Goal: Task Accomplishment & Management: Manage account settings

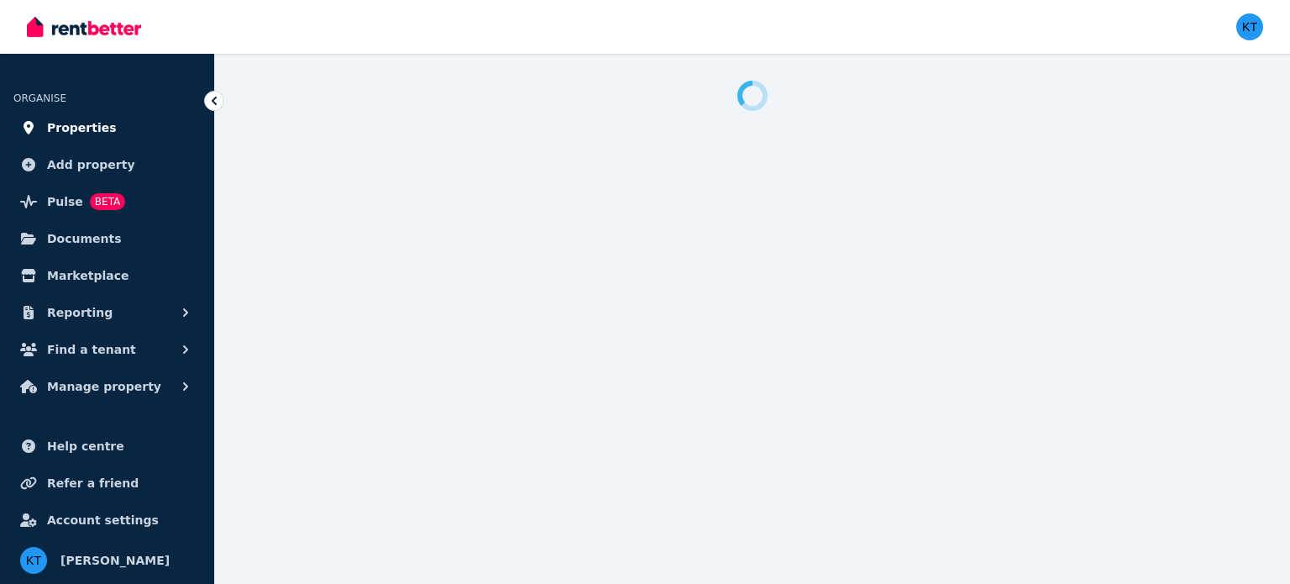
click at [92, 129] on span "Properties" at bounding box center [82, 128] width 70 height 20
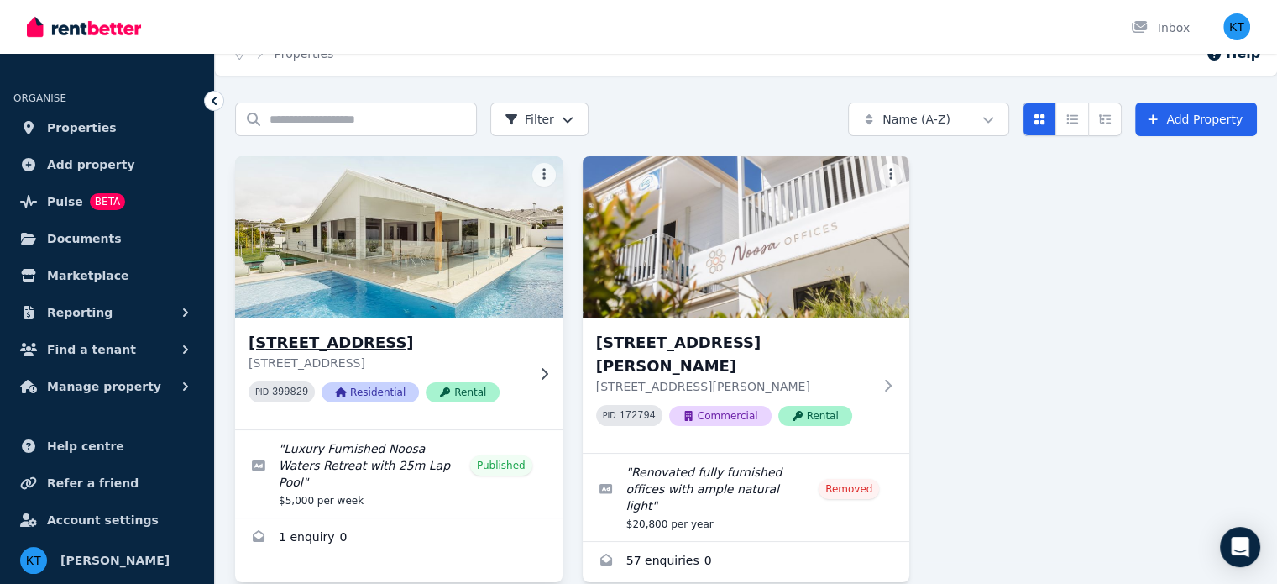
scroll to position [56, 0]
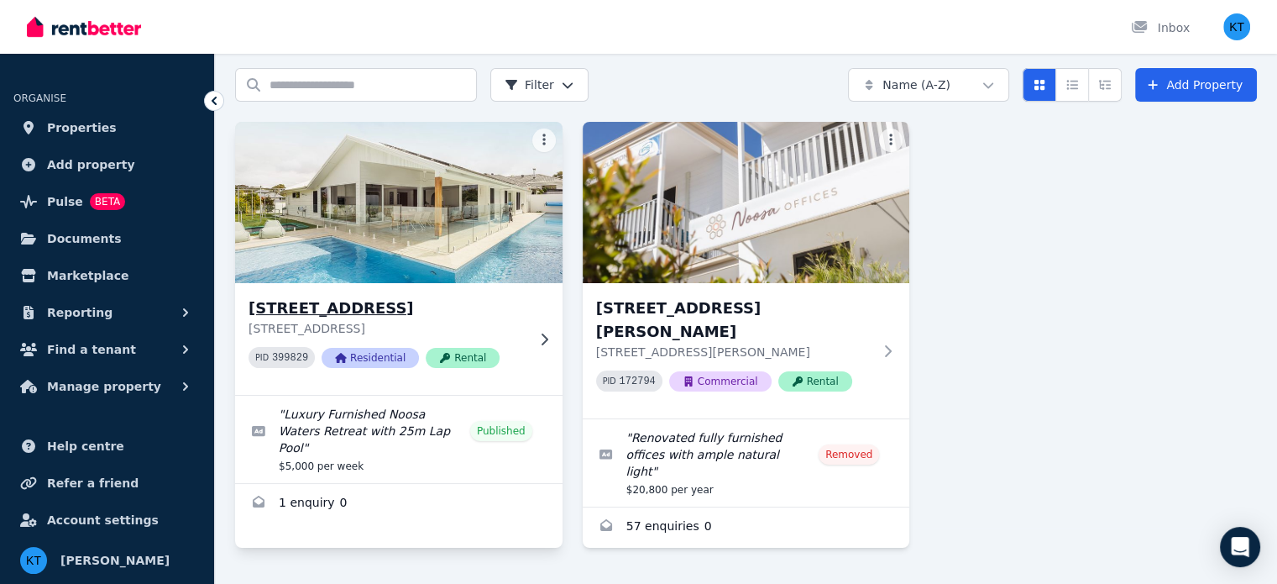
click at [486, 217] on img at bounding box center [398, 203] width 343 height 170
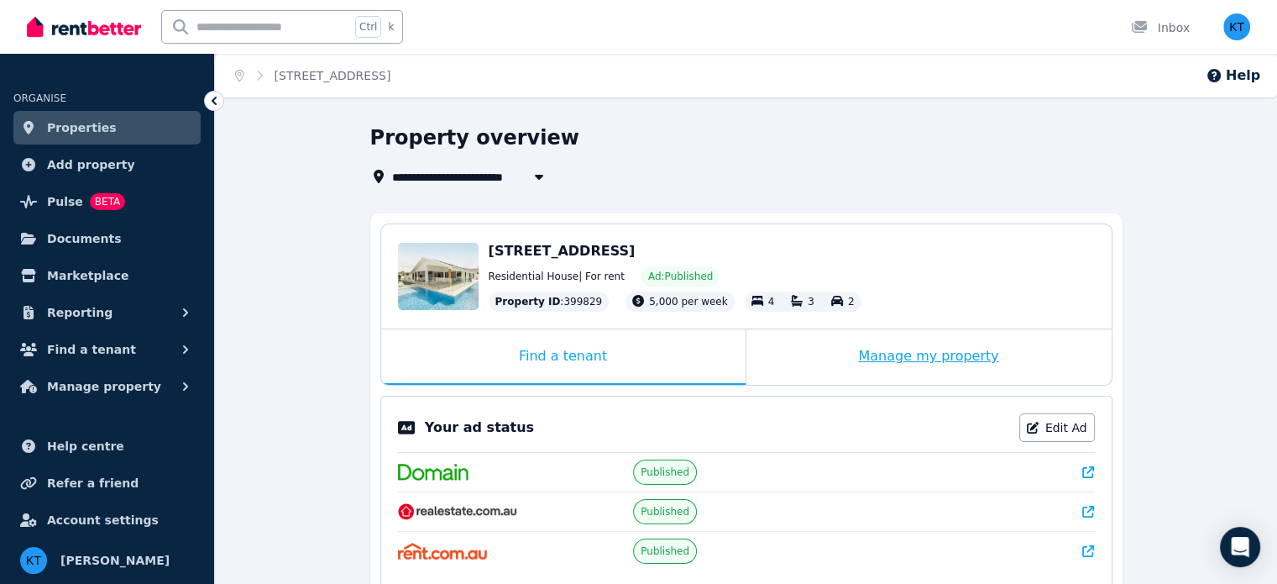
click at [886, 353] on div "Manage my property" at bounding box center [928, 356] width 365 height 55
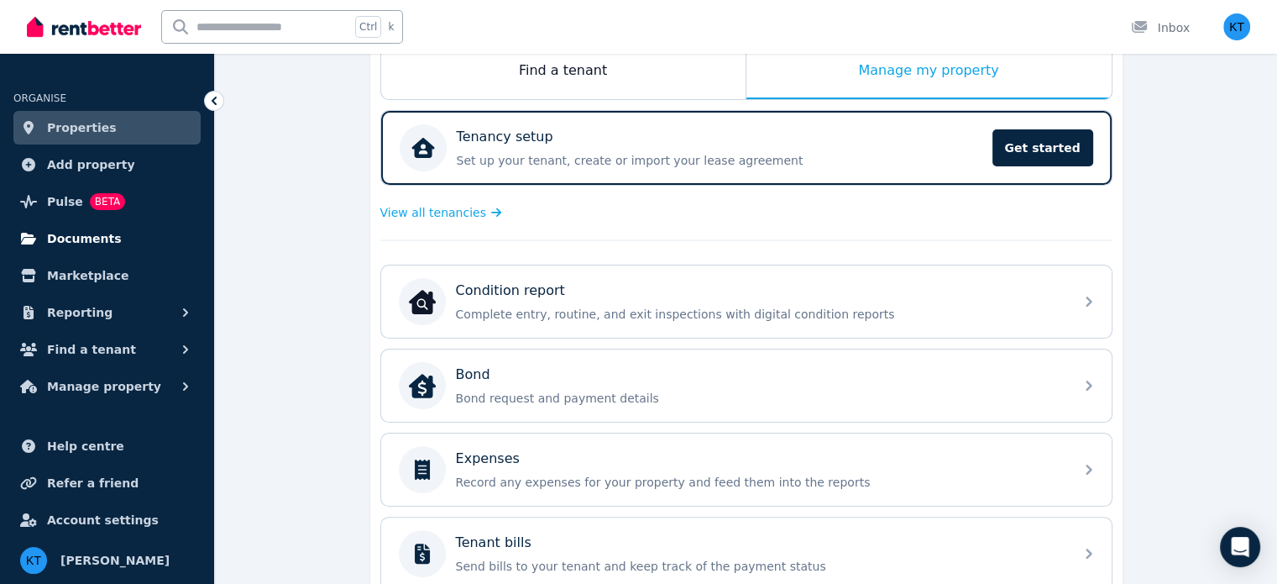
scroll to position [107, 0]
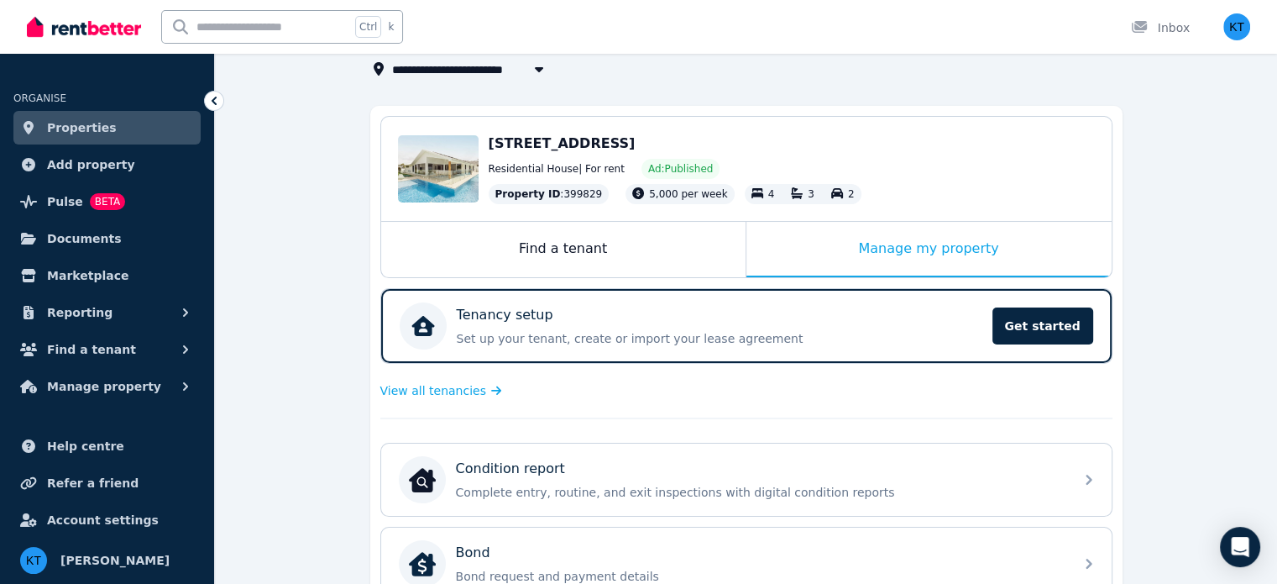
click at [601, 139] on span "[STREET_ADDRESS]" at bounding box center [562, 143] width 147 height 16
click at [699, 187] on div "5,000 per week" at bounding box center [680, 194] width 108 height 20
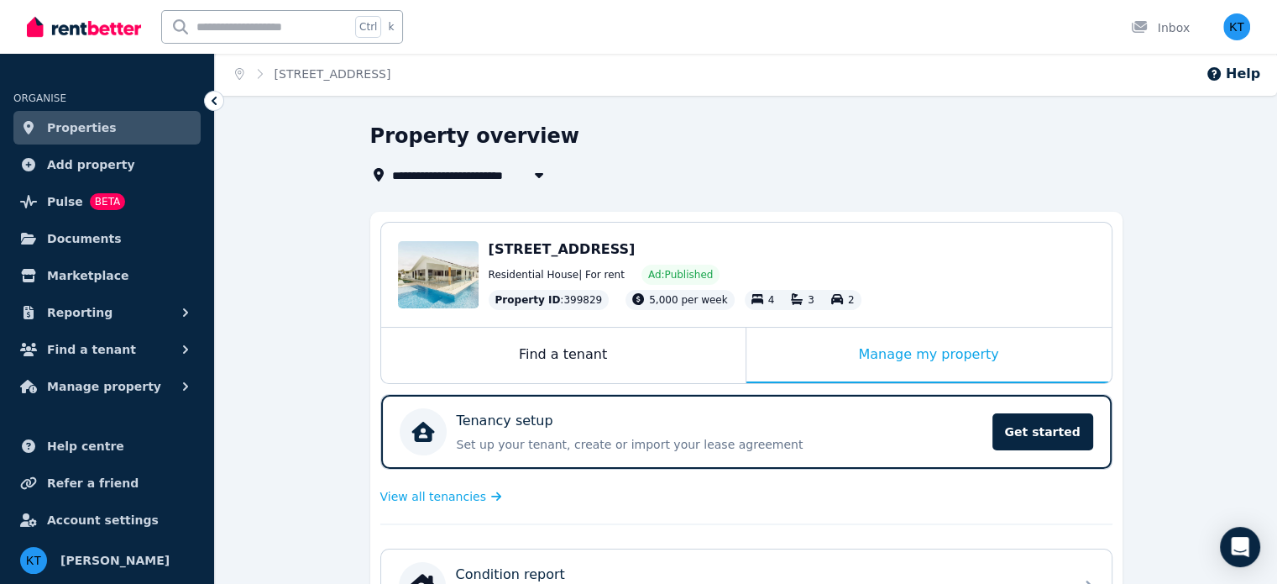
scroll to position [0, 0]
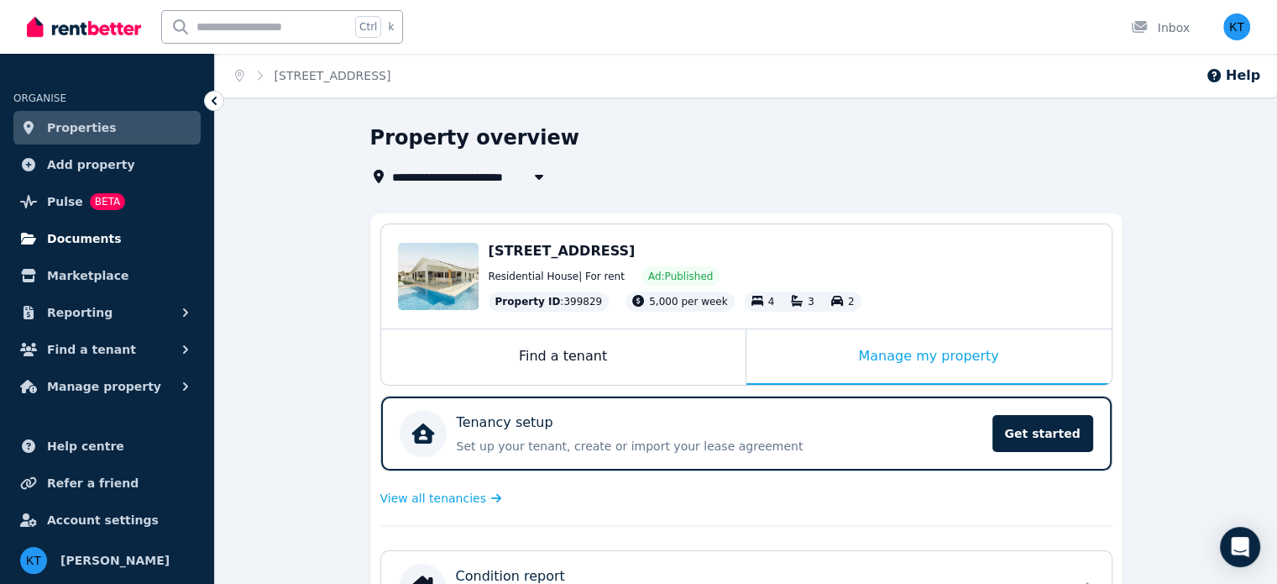
click at [81, 234] on span "Documents" at bounding box center [84, 238] width 75 height 20
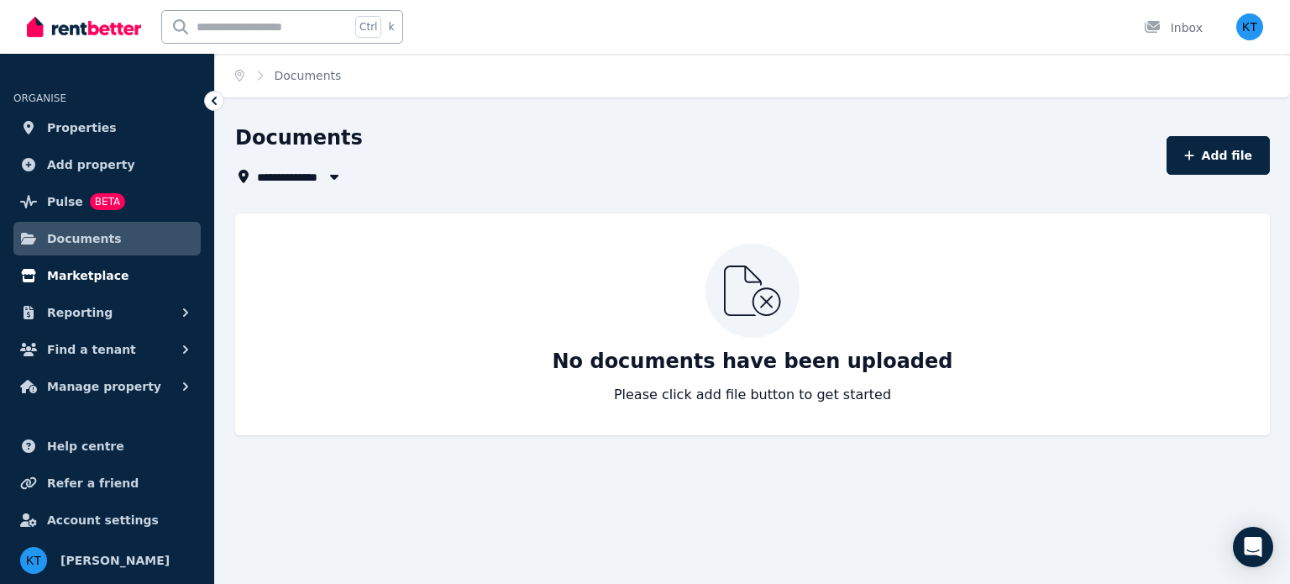
click at [83, 277] on span "Marketplace" at bounding box center [87, 275] width 81 height 20
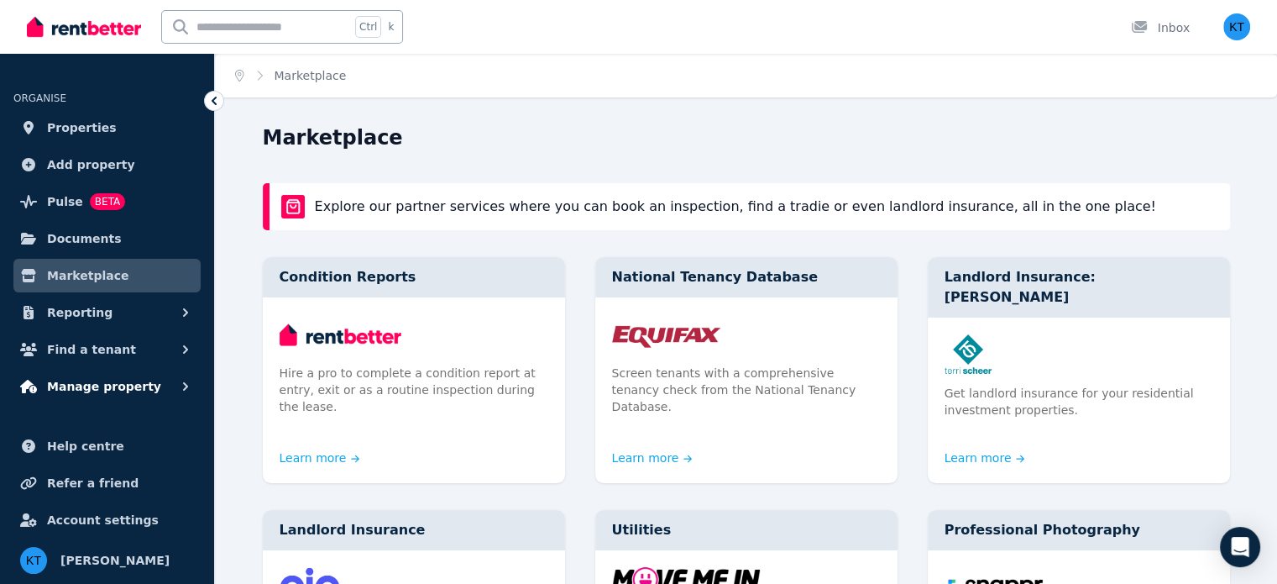
click at [101, 384] on span "Manage property" at bounding box center [104, 386] width 114 height 20
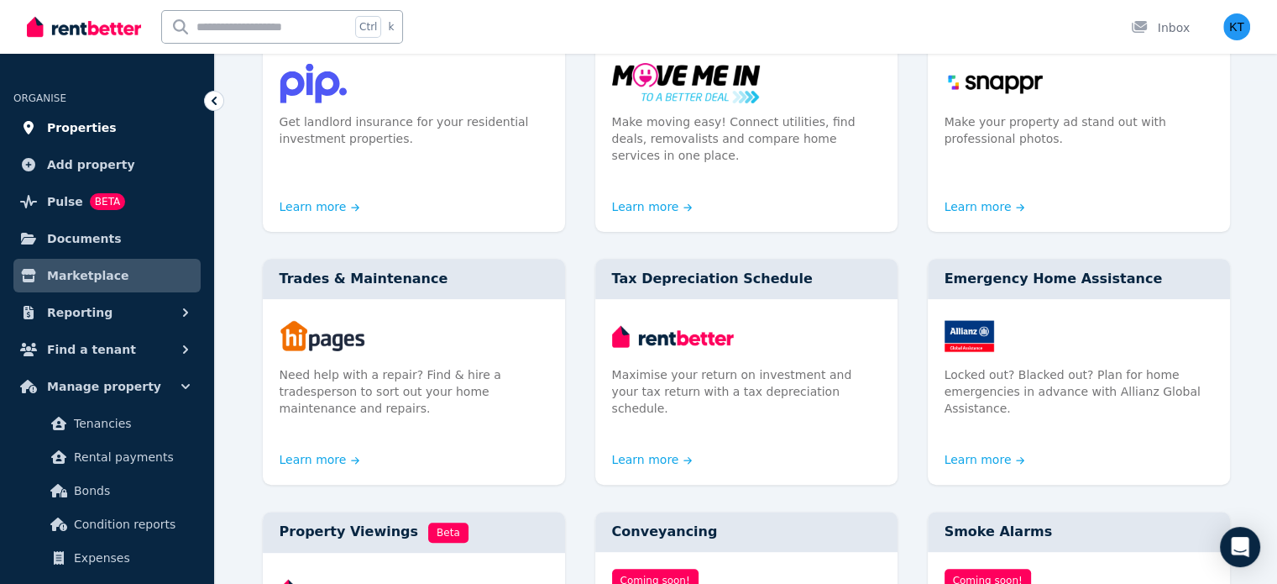
click at [71, 130] on span "Properties" at bounding box center [82, 128] width 70 height 20
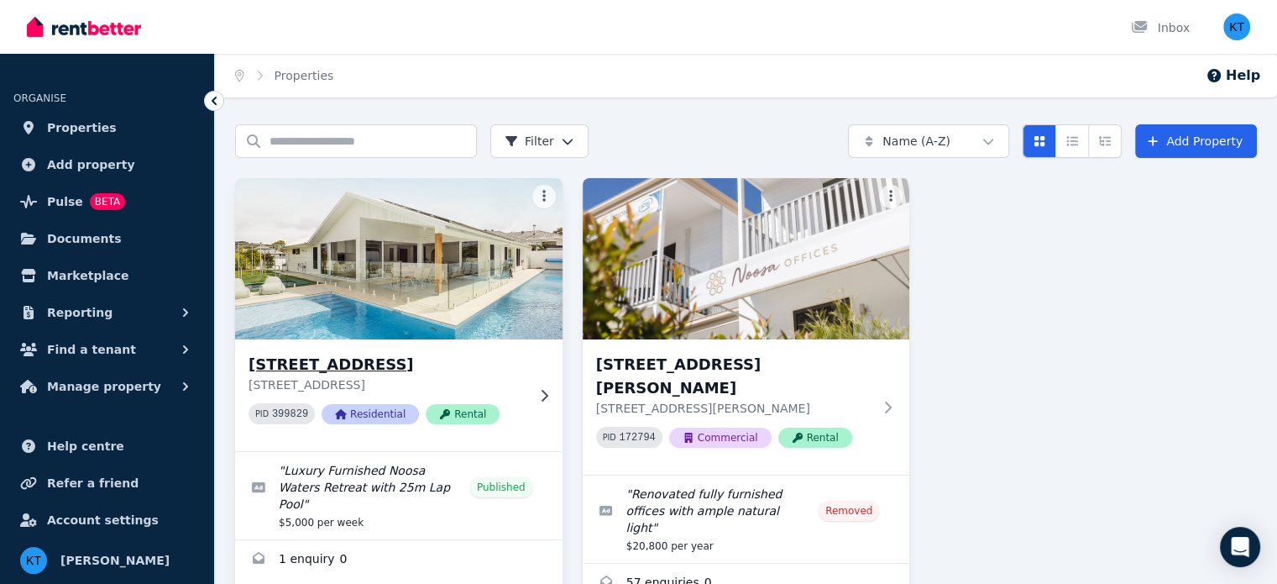
click at [542, 395] on icon at bounding box center [544, 395] width 17 height 13
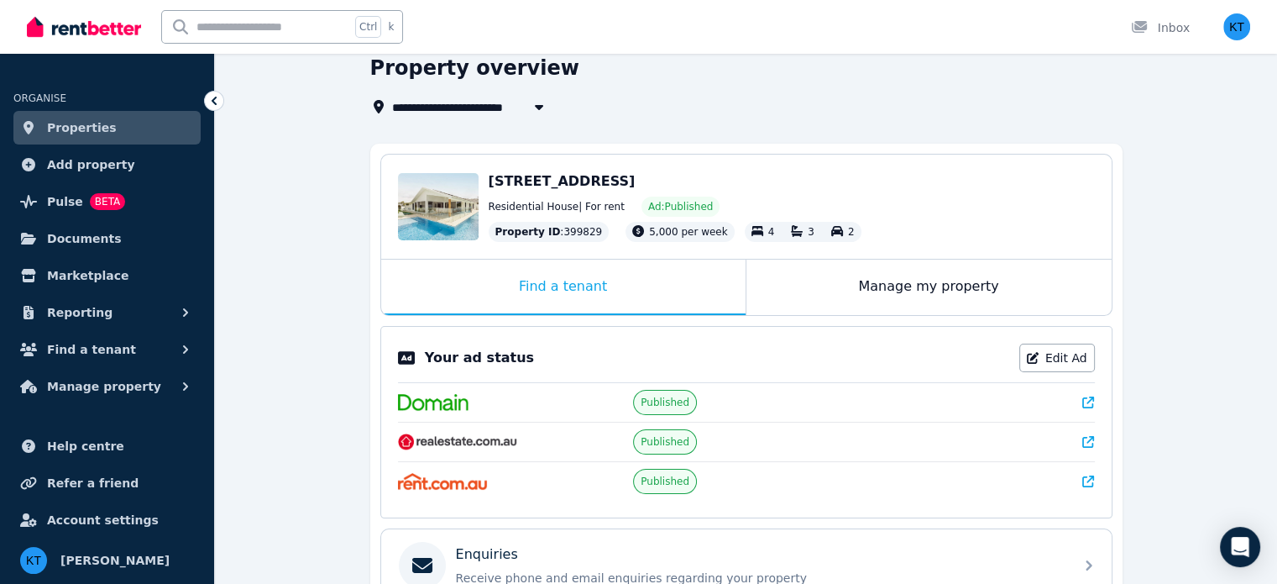
scroll to position [168, 0]
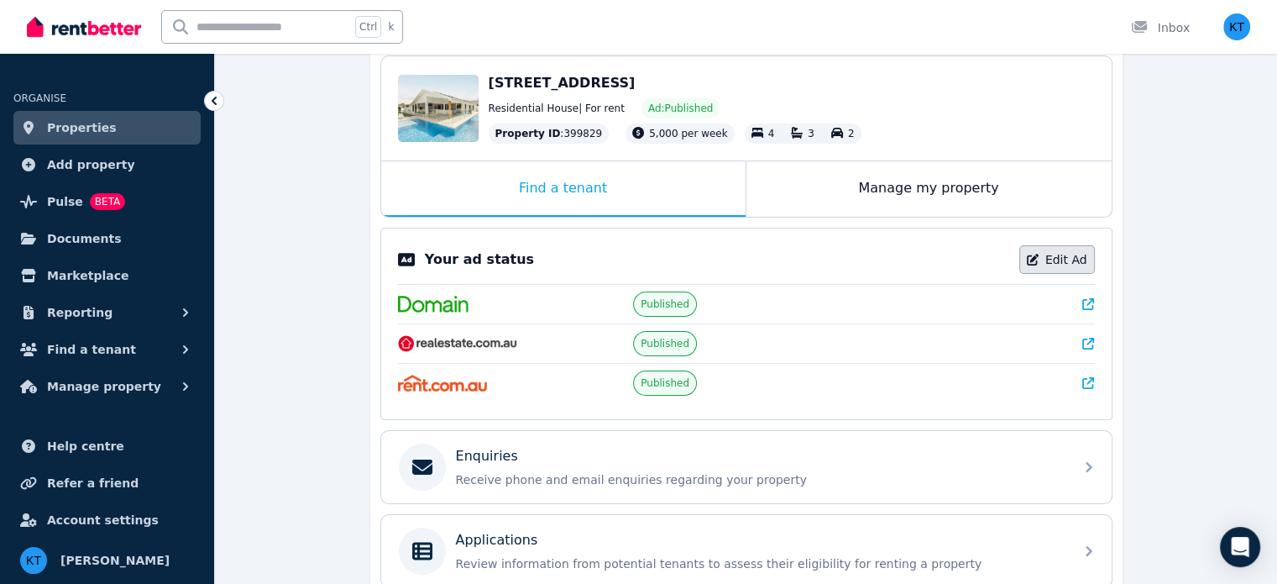
click at [1071, 251] on link "Edit Ad" at bounding box center [1057, 259] width 76 height 29
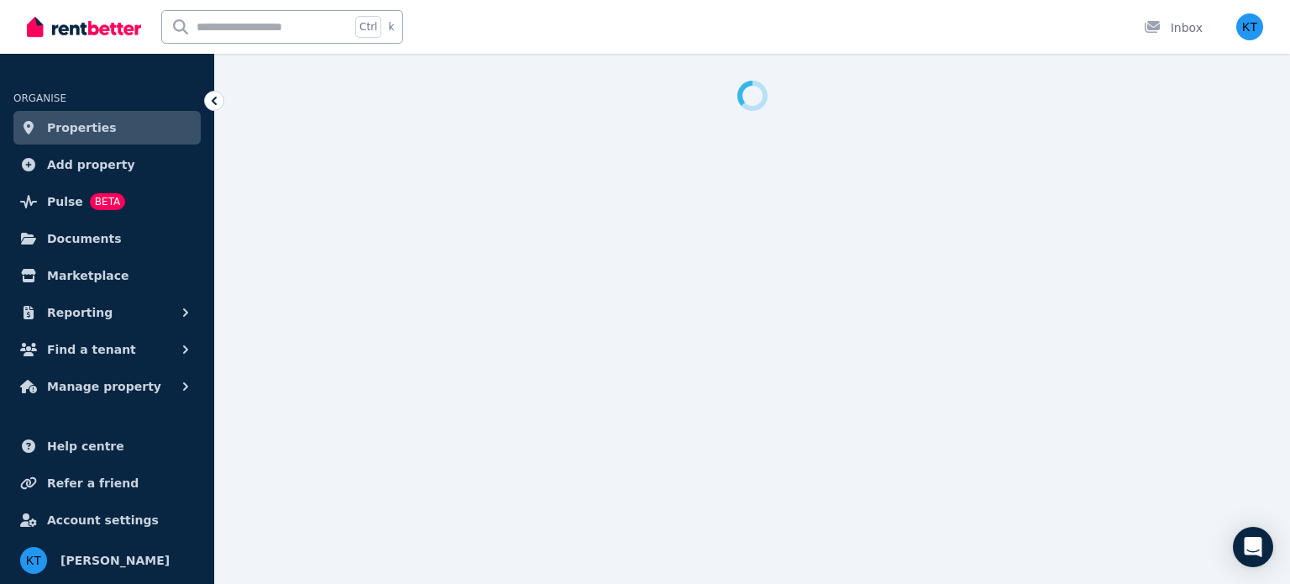
select select "**********"
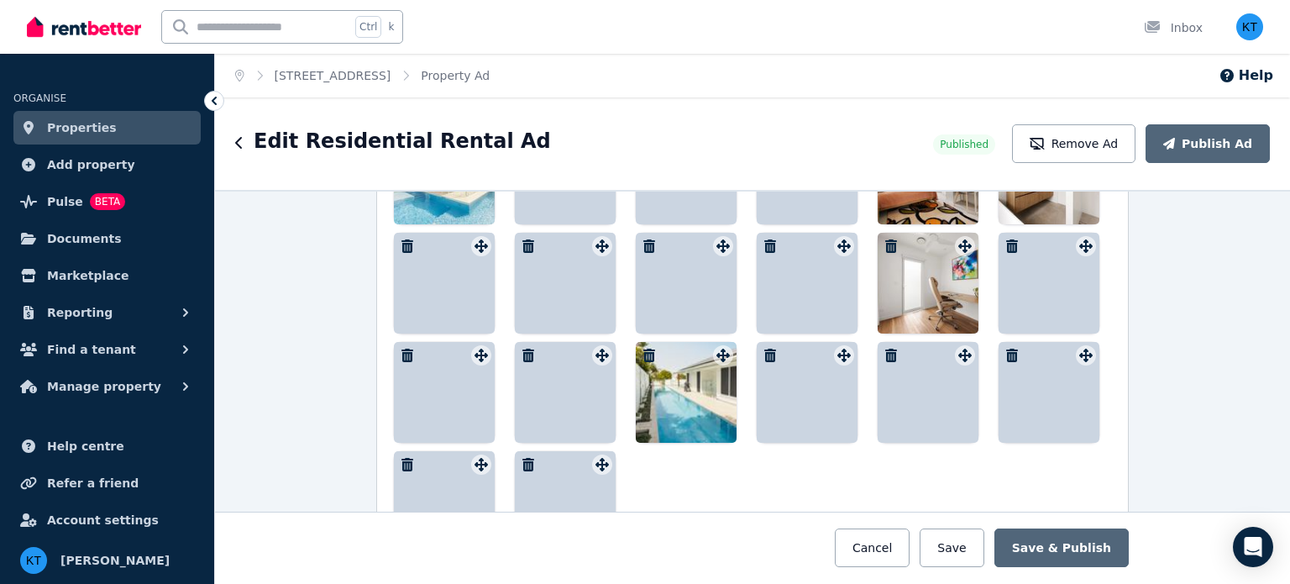
scroll to position [2286, 0]
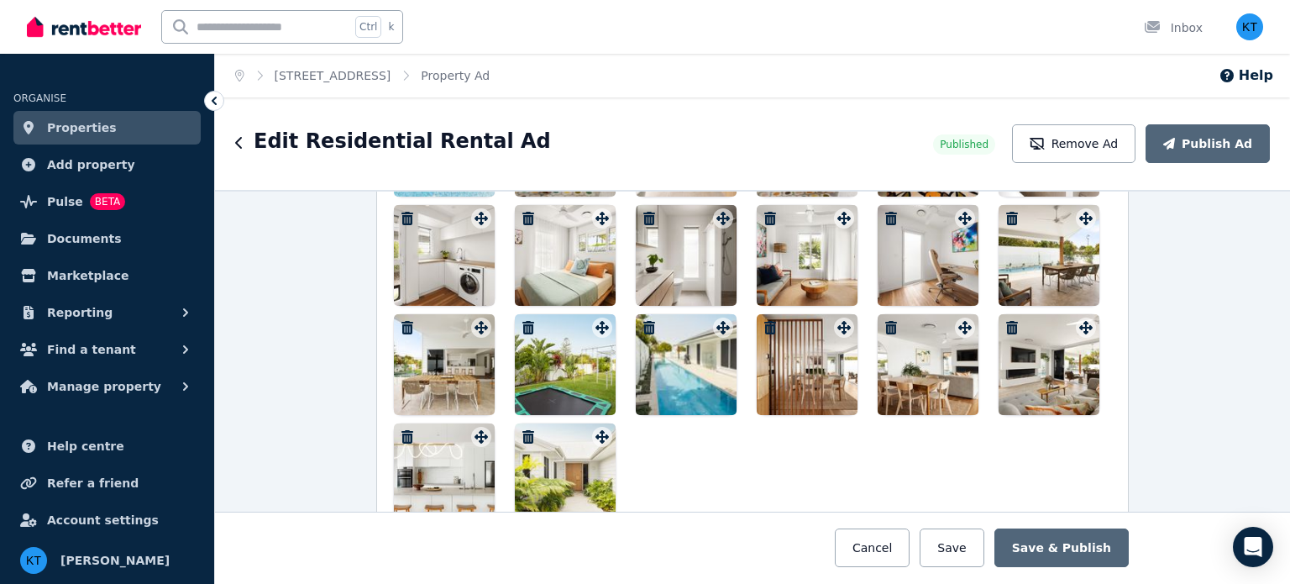
drag, startPoint x: 559, startPoint y: 475, endPoint x: 602, endPoint y: 425, distance: 66.1
click at [600, 425] on div at bounding box center [565, 473] width 101 height 101
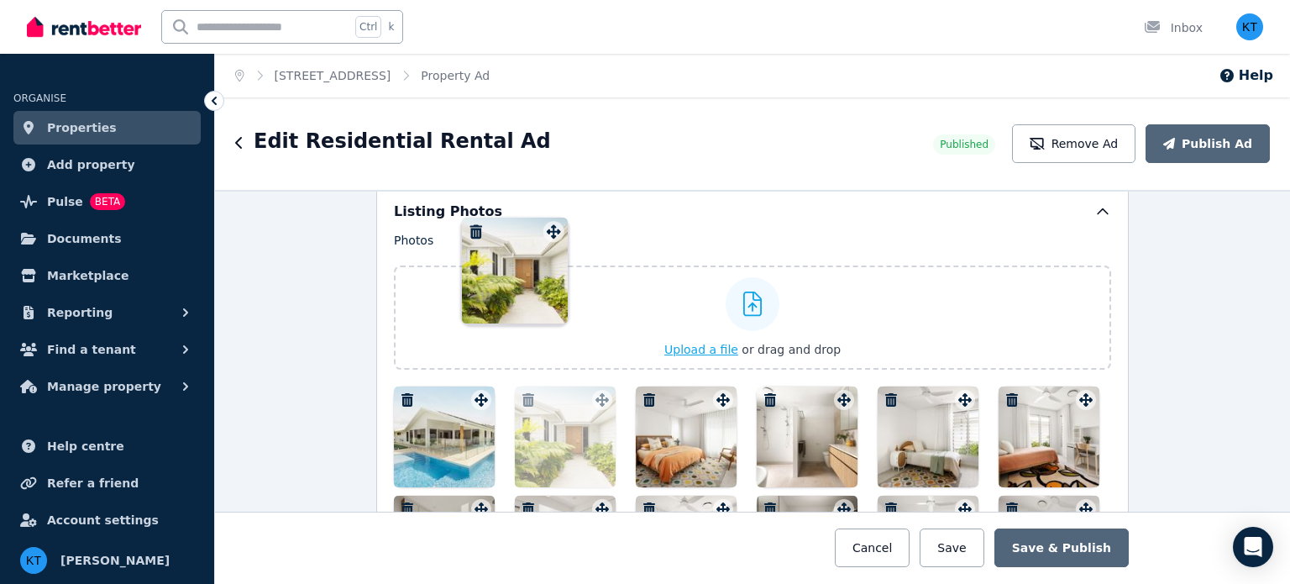
scroll to position [1992, 0]
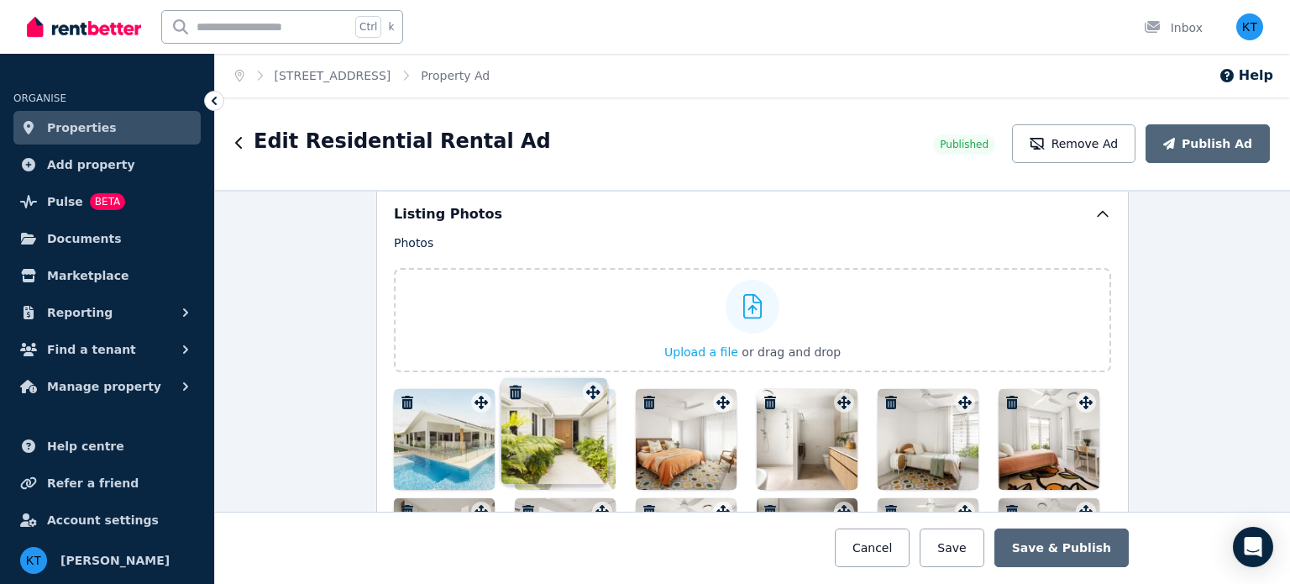
drag, startPoint x: 594, startPoint y: 426, endPoint x: 590, endPoint y: 375, distance: 50.6
click at [590, 375] on div "Photos Upload a file or drag and drop To pick up a draggable item, press the sp…" at bounding box center [752, 525] width 717 height 583
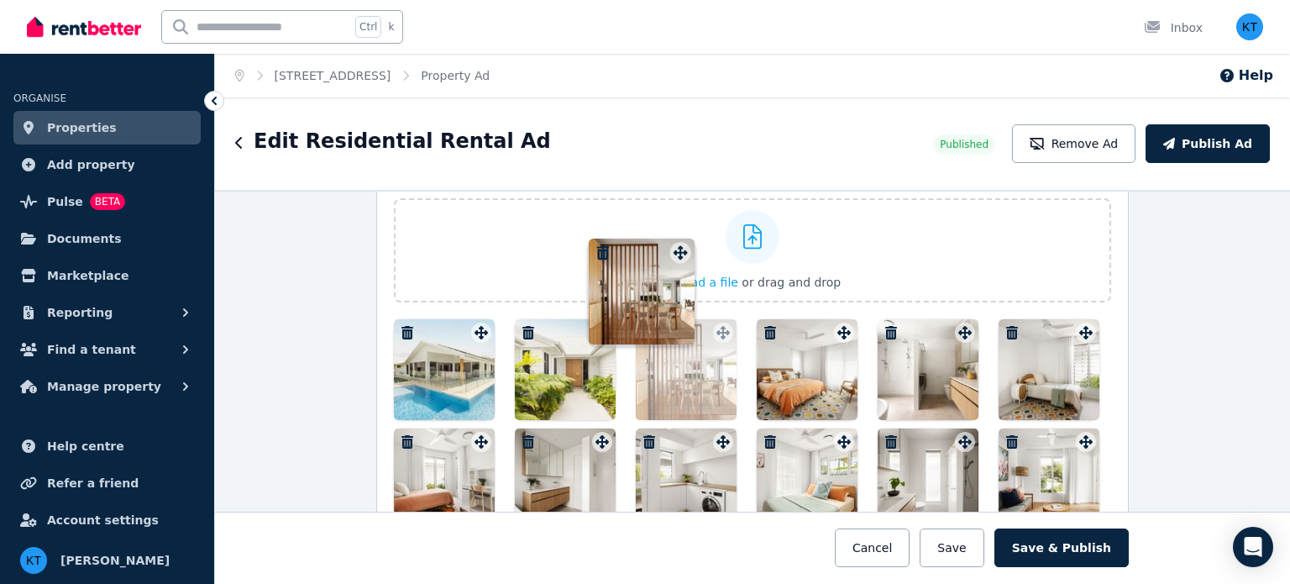
scroll to position [2035, 0]
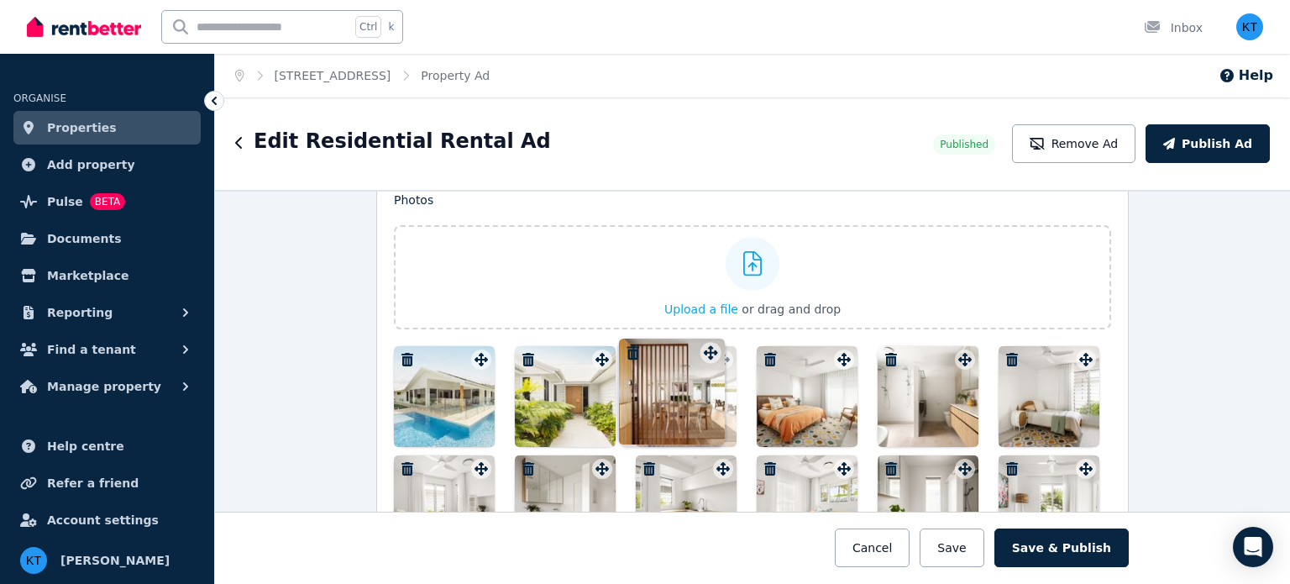
drag, startPoint x: 955, startPoint y: 357, endPoint x: 705, endPoint y: 335, distance: 250.3
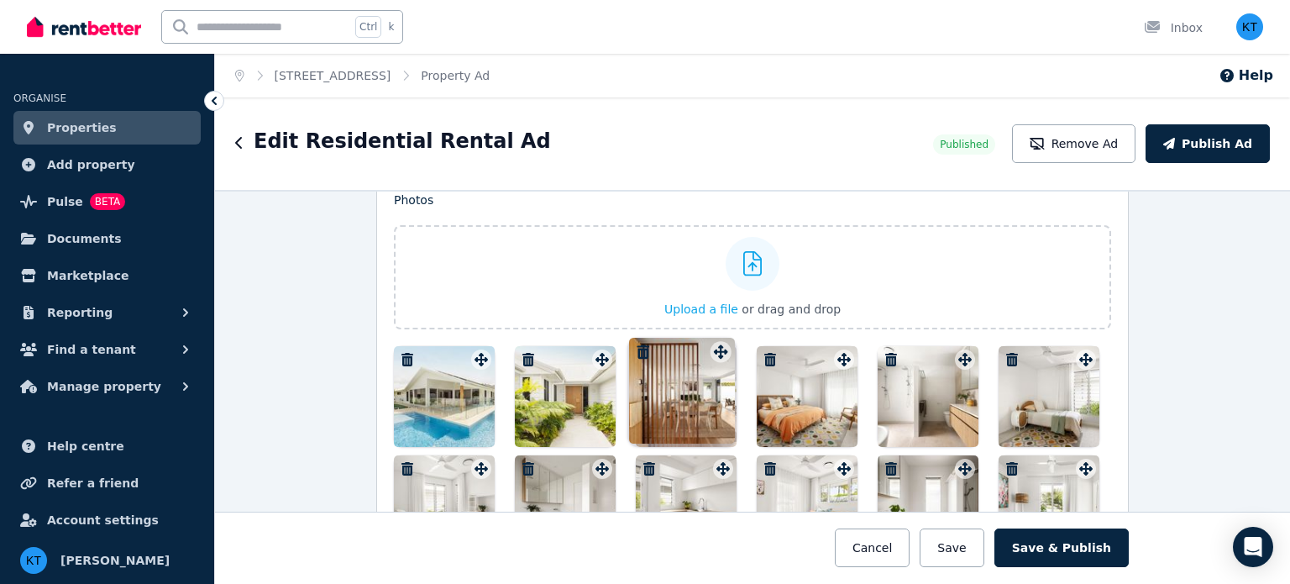
click at [705, 335] on div "Photos Upload a file or drag and drop To pick up a draggable item, press the sp…" at bounding box center [752, 482] width 717 height 583
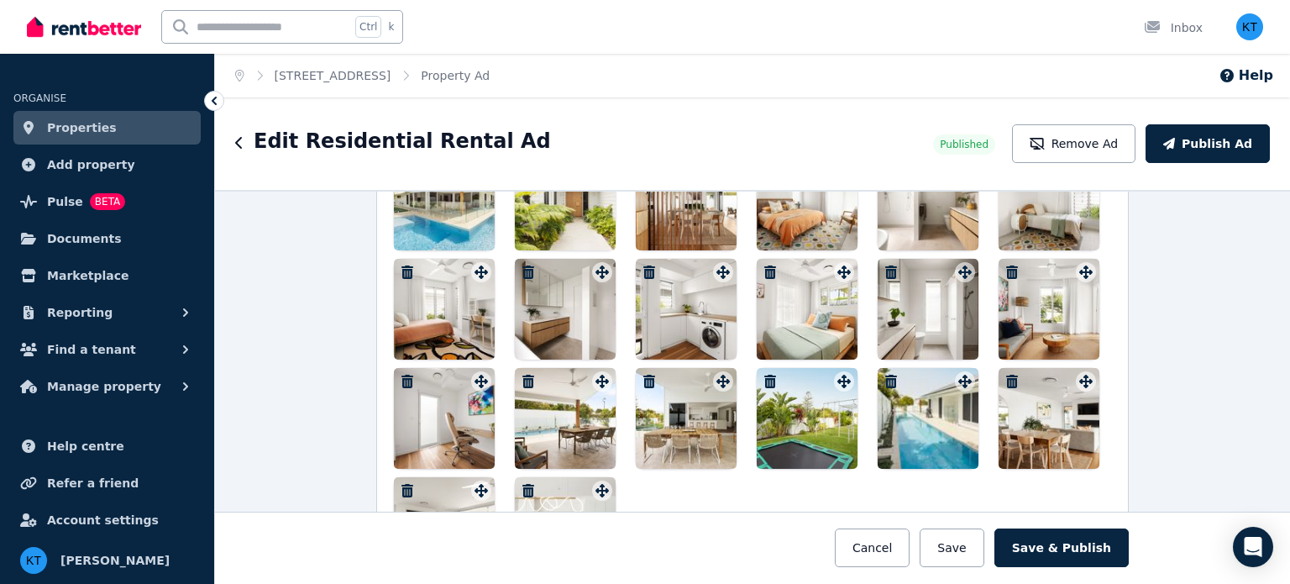
scroll to position [2203, 0]
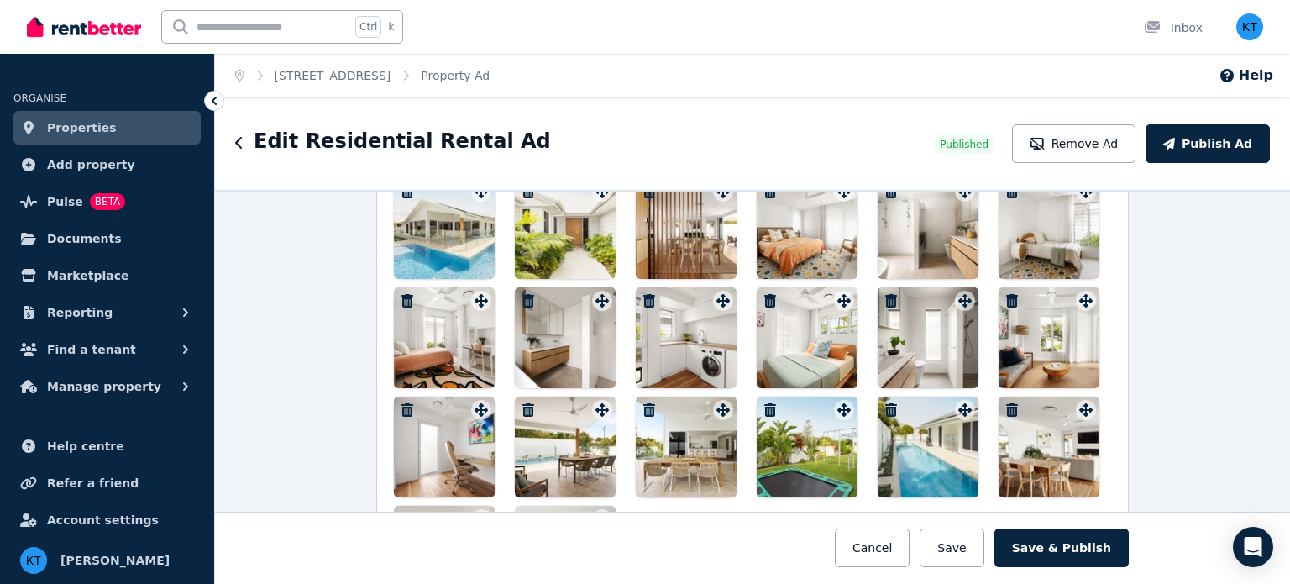
drag, startPoint x: 1031, startPoint y: 440, endPoint x: 1034, endPoint y: 412, distance: 27.9
click at [1034, 412] on div at bounding box center [1048, 446] width 101 height 101
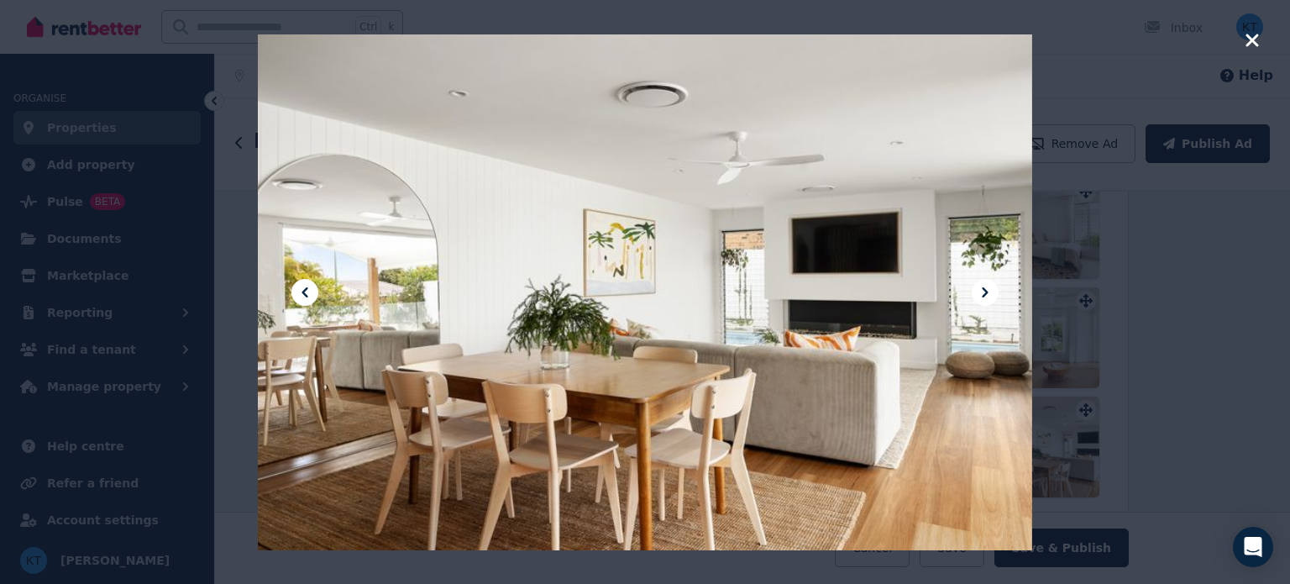
click at [1254, 38] on icon "button" at bounding box center [1251, 40] width 13 height 13
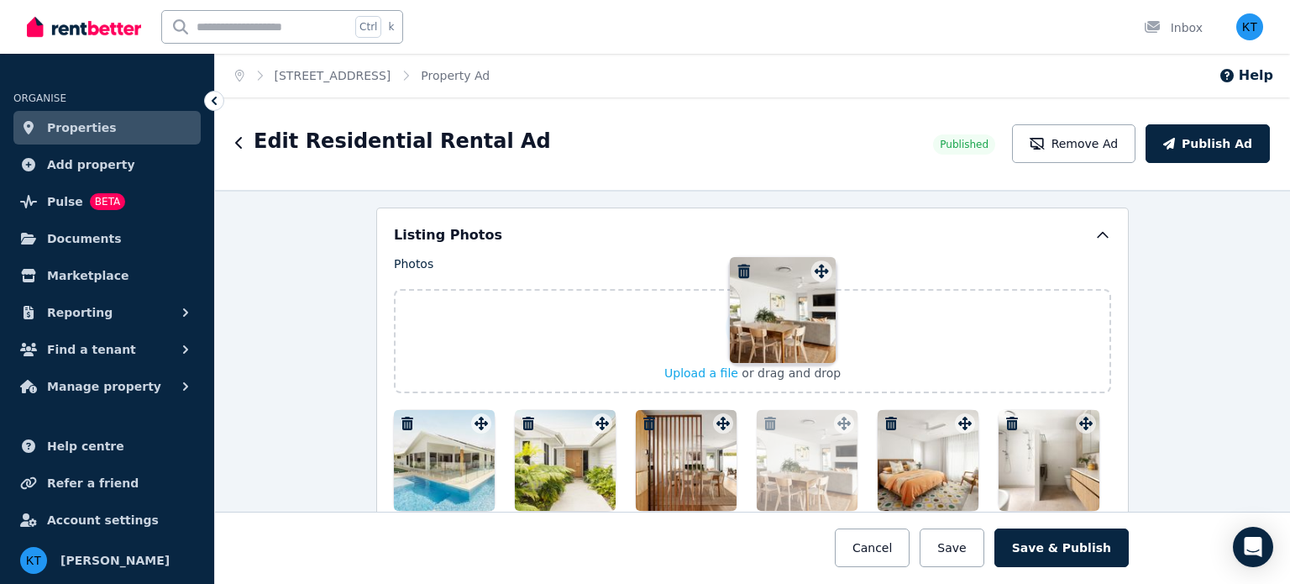
scroll to position [1950, 0]
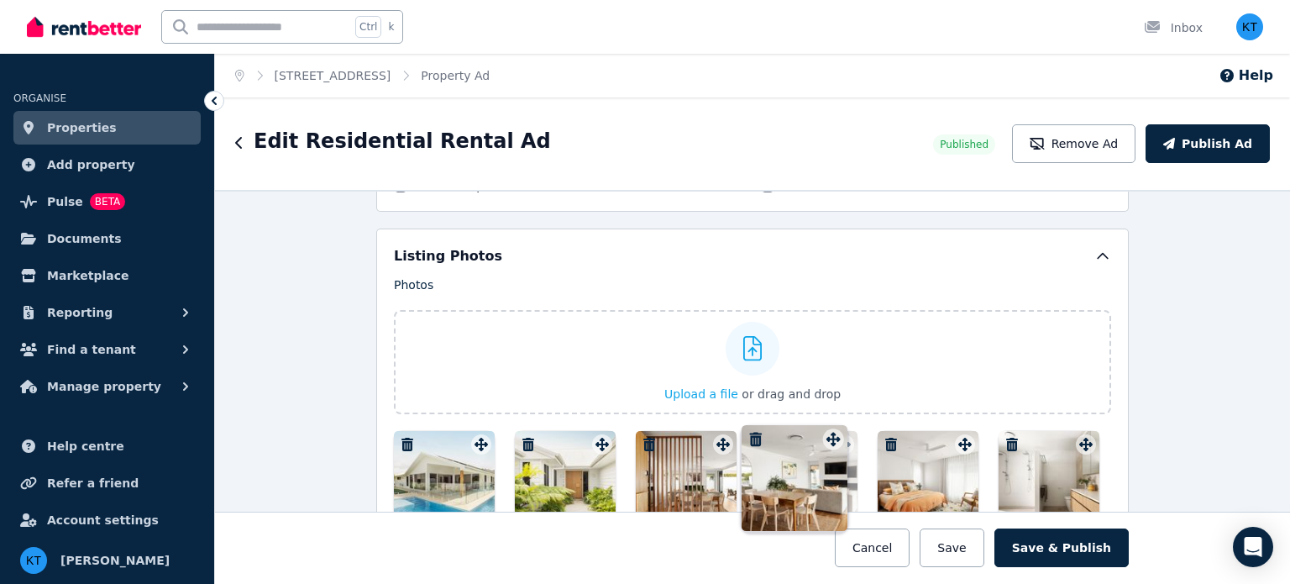
drag, startPoint x: 1081, startPoint y: 396, endPoint x: 833, endPoint y: 419, distance: 249.6
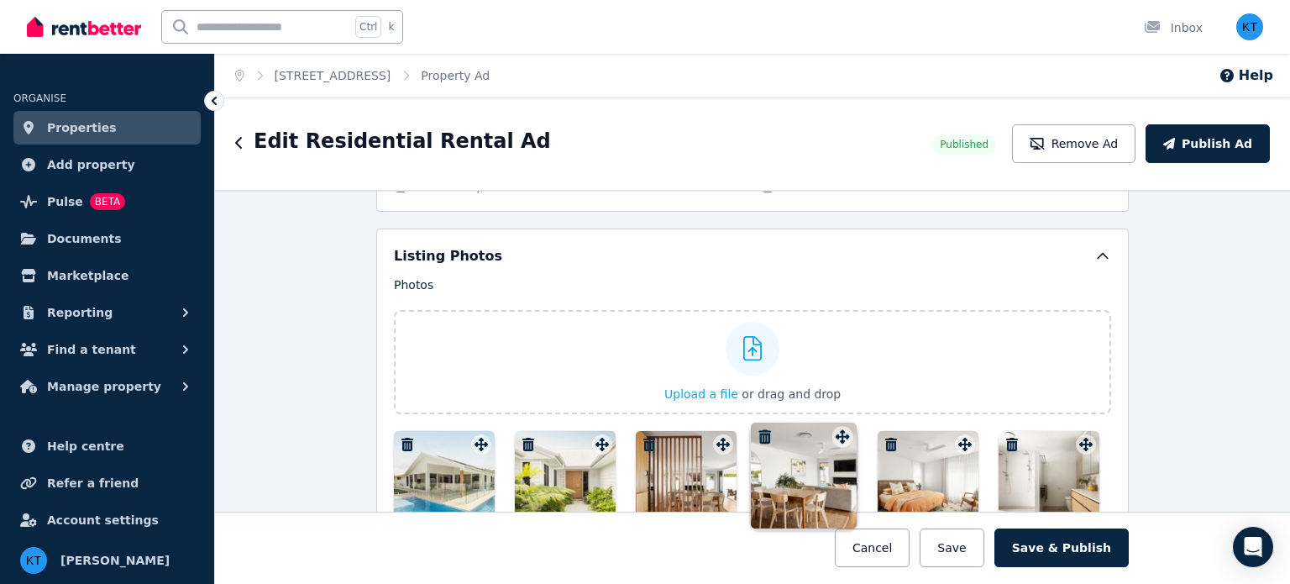
click at [833, 419] on div "Photos Upload a file or drag and drop To pick up a draggable item, press the sp…" at bounding box center [752, 567] width 717 height 583
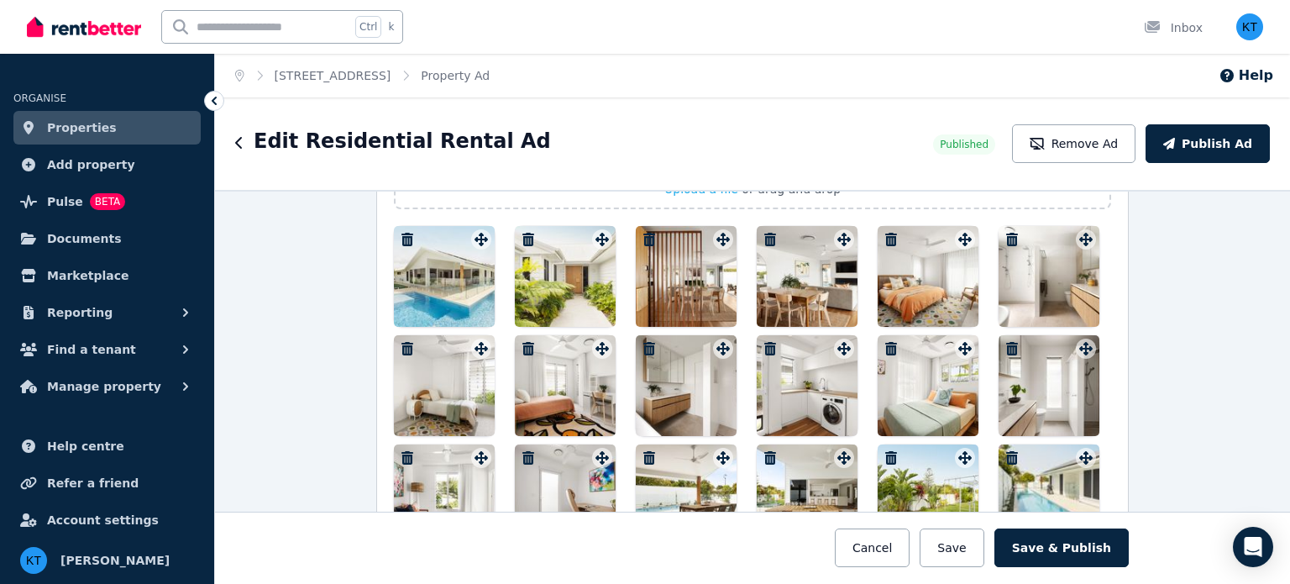
scroll to position [2118, 0]
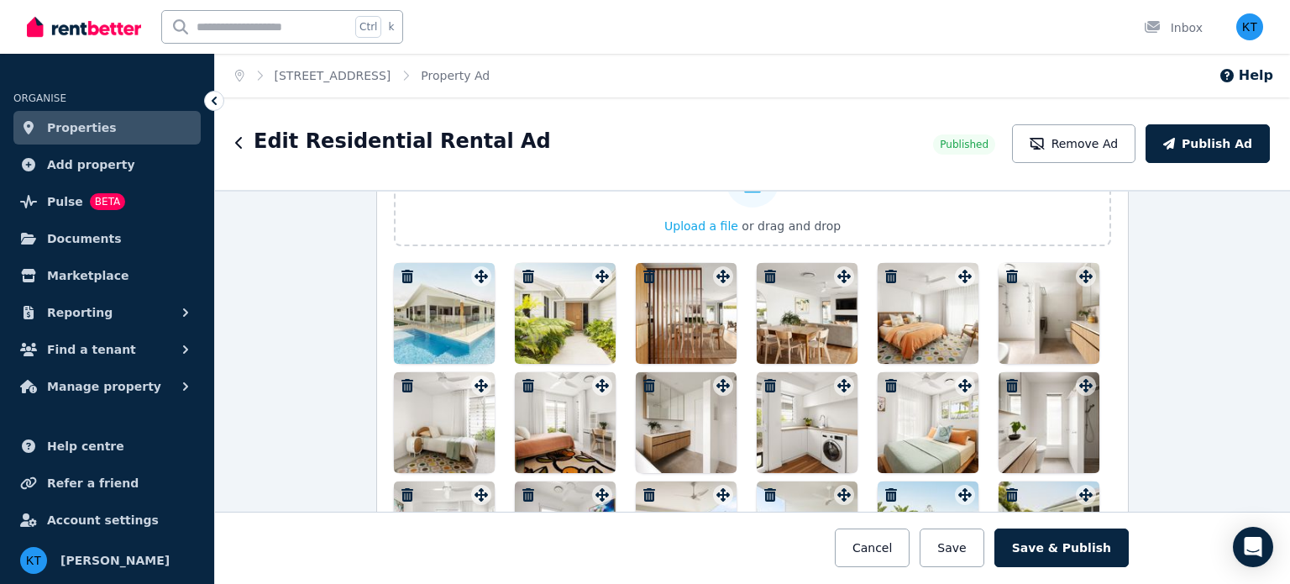
drag, startPoint x: 805, startPoint y: 492, endPoint x: 843, endPoint y: 428, distance: 74.2
click at [843, 425] on div at bounding box center [752, 477] width 717 height 428
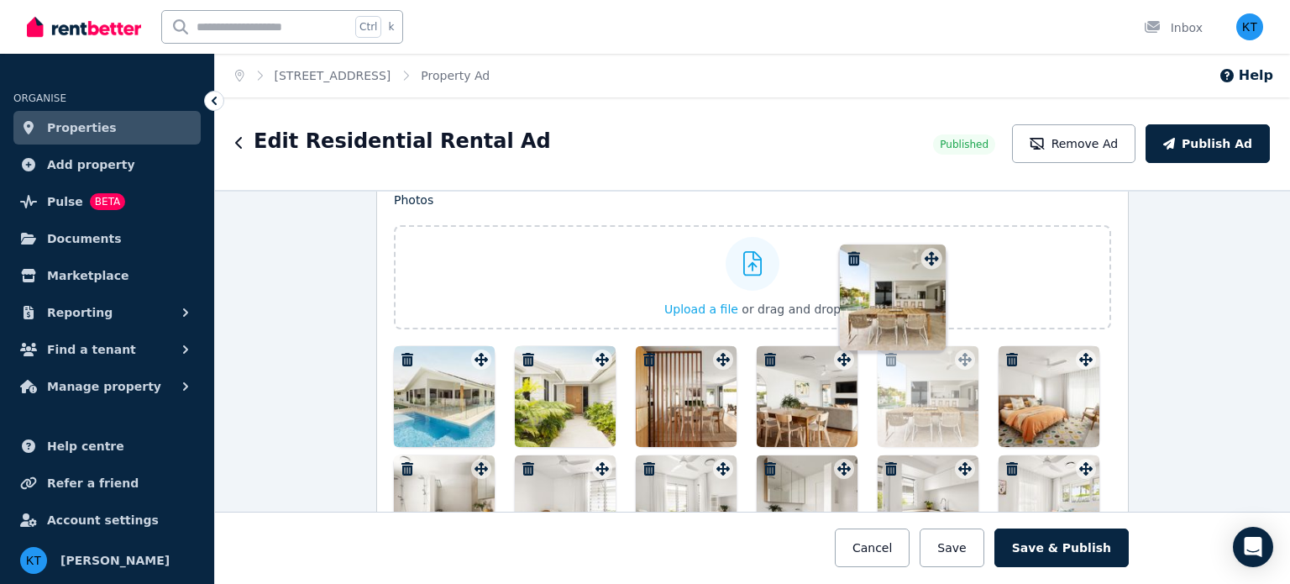
scroll to position [2026, 0]
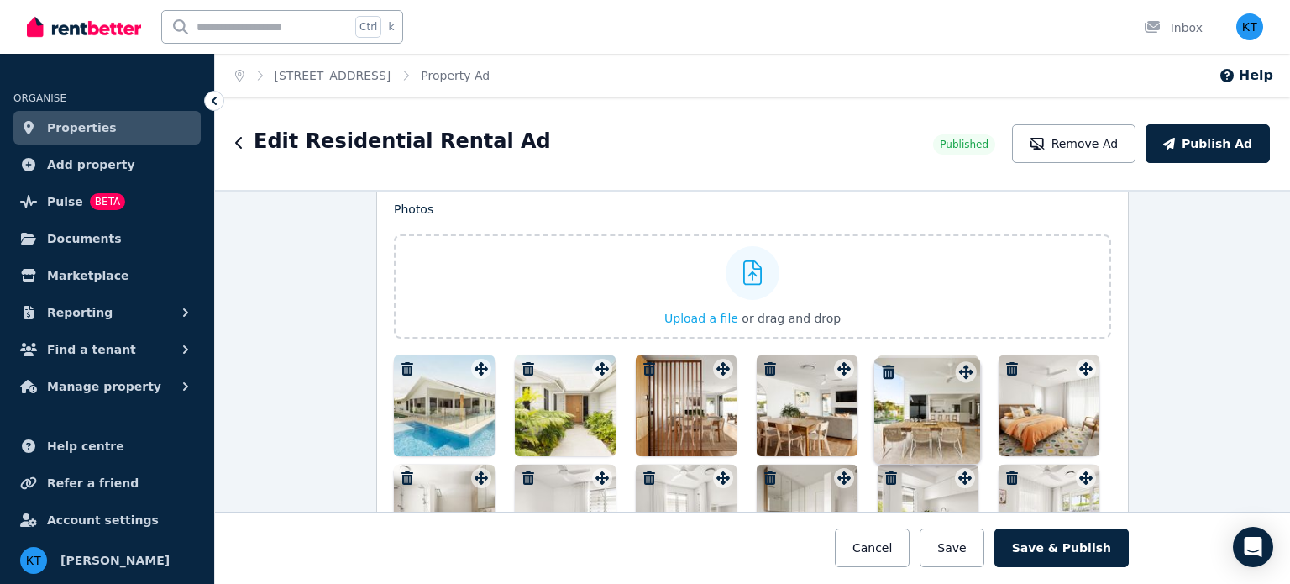
drag, startPoint x: 838, startPoint y: 479, endPoint x: 965, endPoint y: 350, distance: 181.1
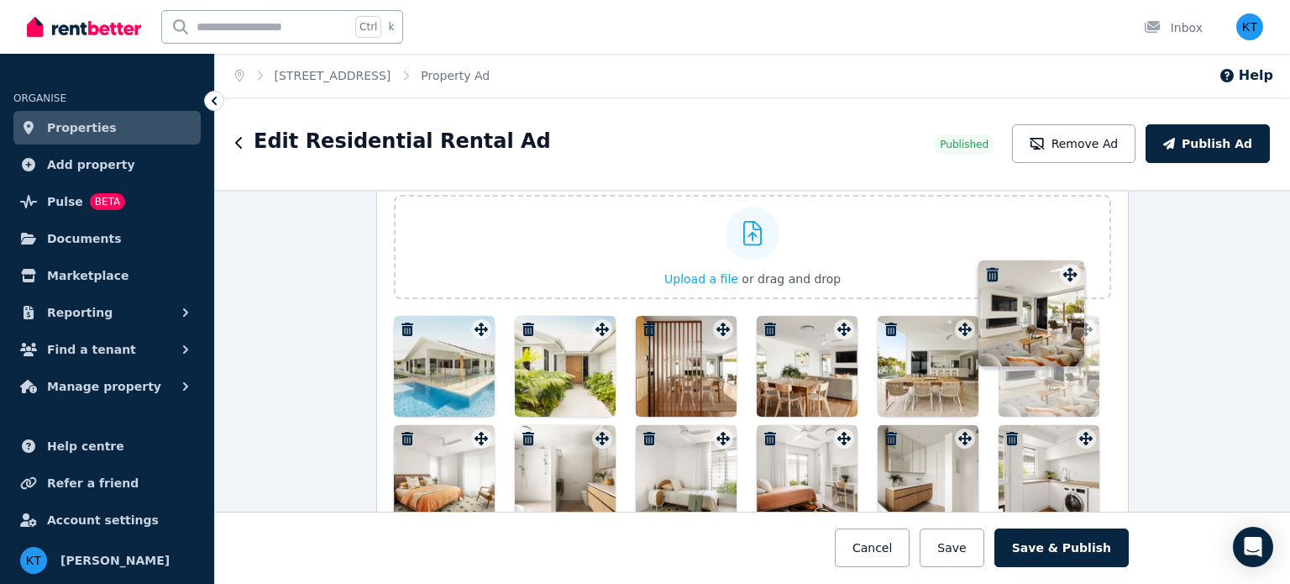
scroll to position [2050, 0]
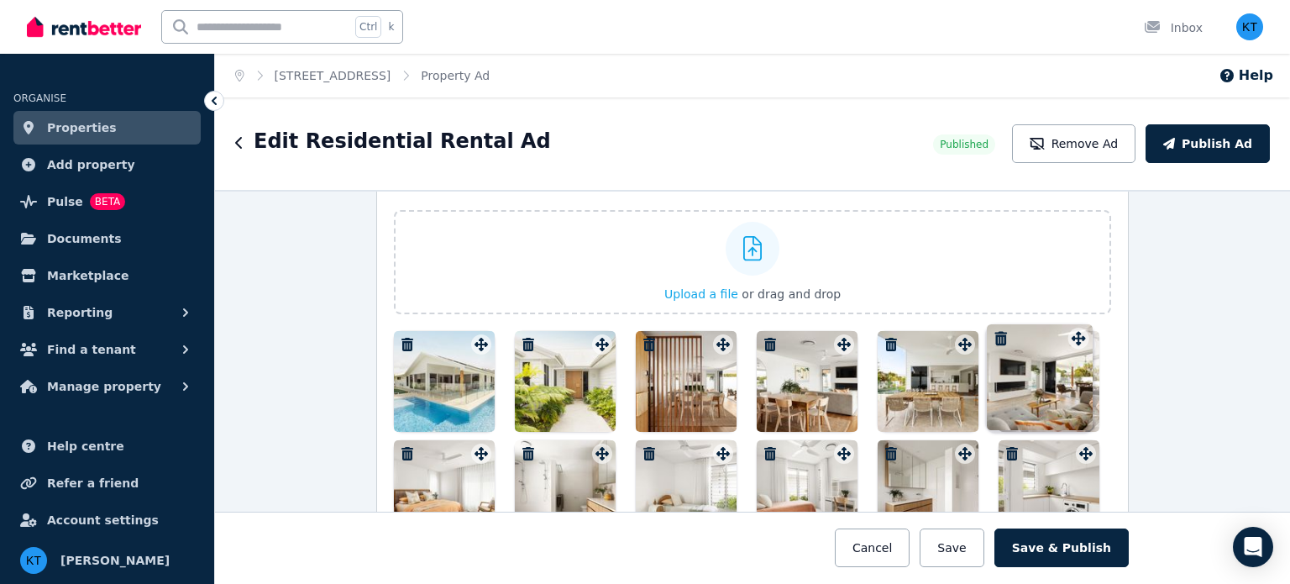
drag, startPoint x: 480, startPoint y: 352, endPoint x: 1083, endPoint y: 323, distance: 603.5
click at [1083, 323] on div "Photos Upload a file or drag and drop To pick up a draggable item, press the sp…" at bounding box center [752, 467] width 717 height 583
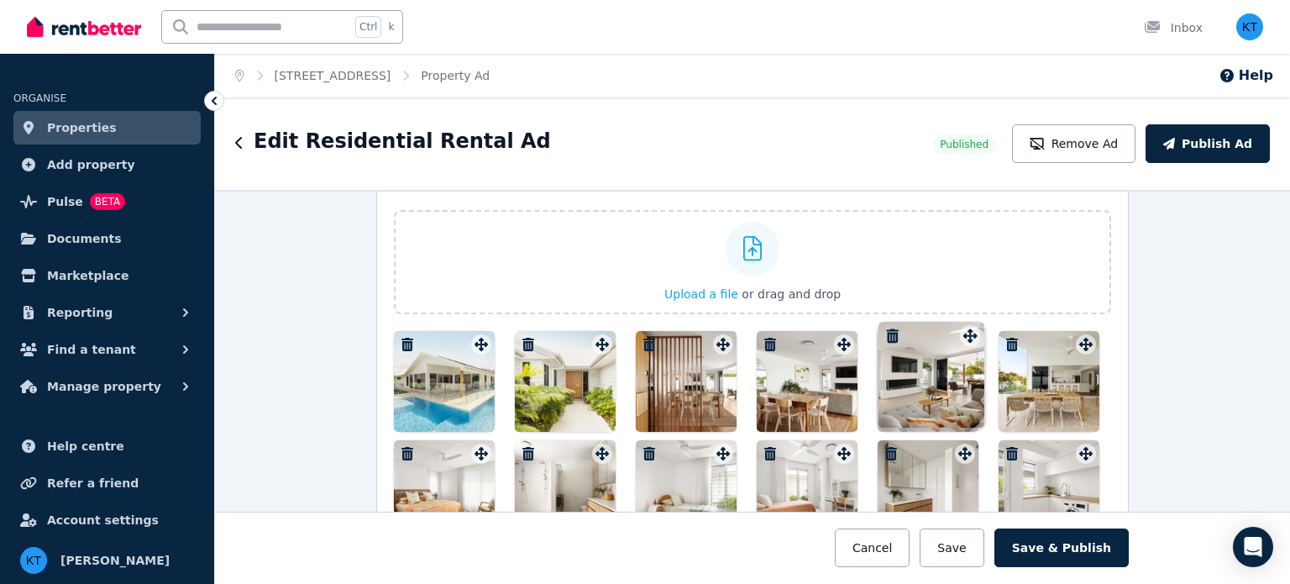
drag, startPoint x: 1081, startPoint y: 335, endPoint x: 970, endPoint y: 321, distance: 112.6
click at [970, 321] on div "Photos Upload a file or drag and drop To pick up a draggable item, press the sp…" at bounding box center [752, 467] width 717 height 583
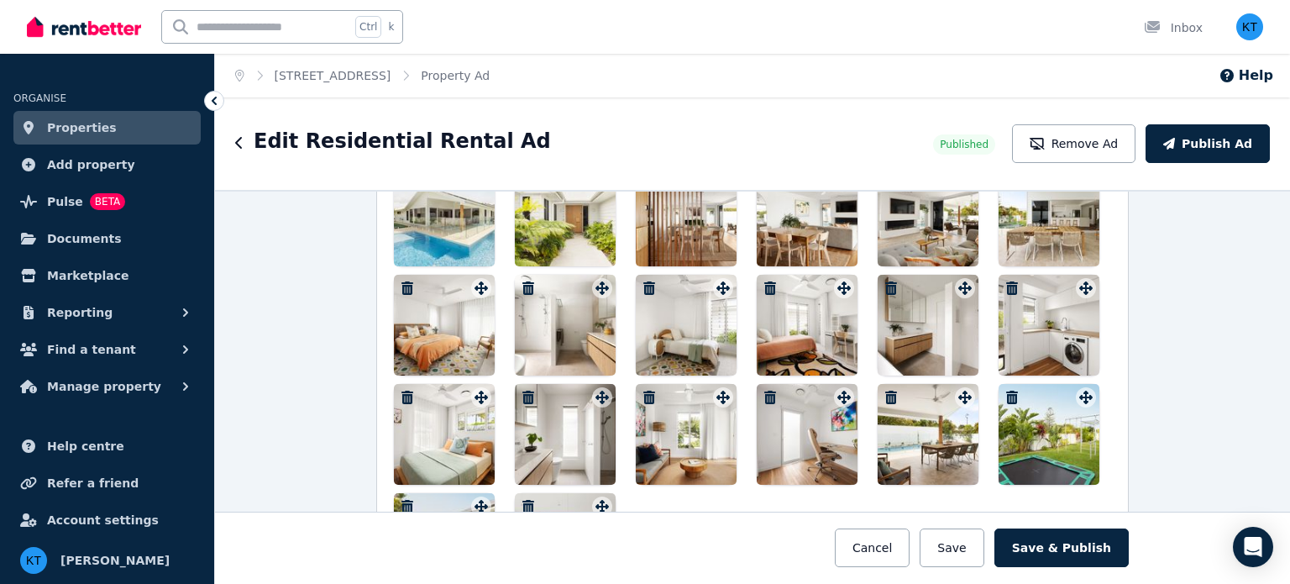
scroll to position [2218, 0]
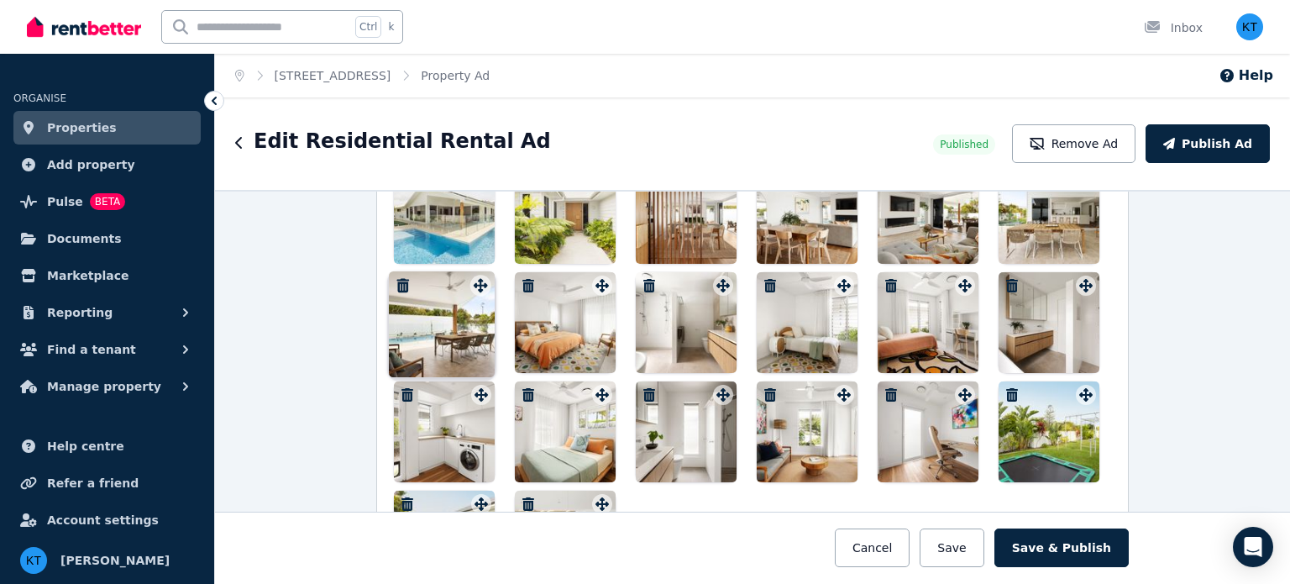
drag, startPoint x: 959, startPoint y: 385, endPoint x: 480, endPoint y: 268, distance: 492.6
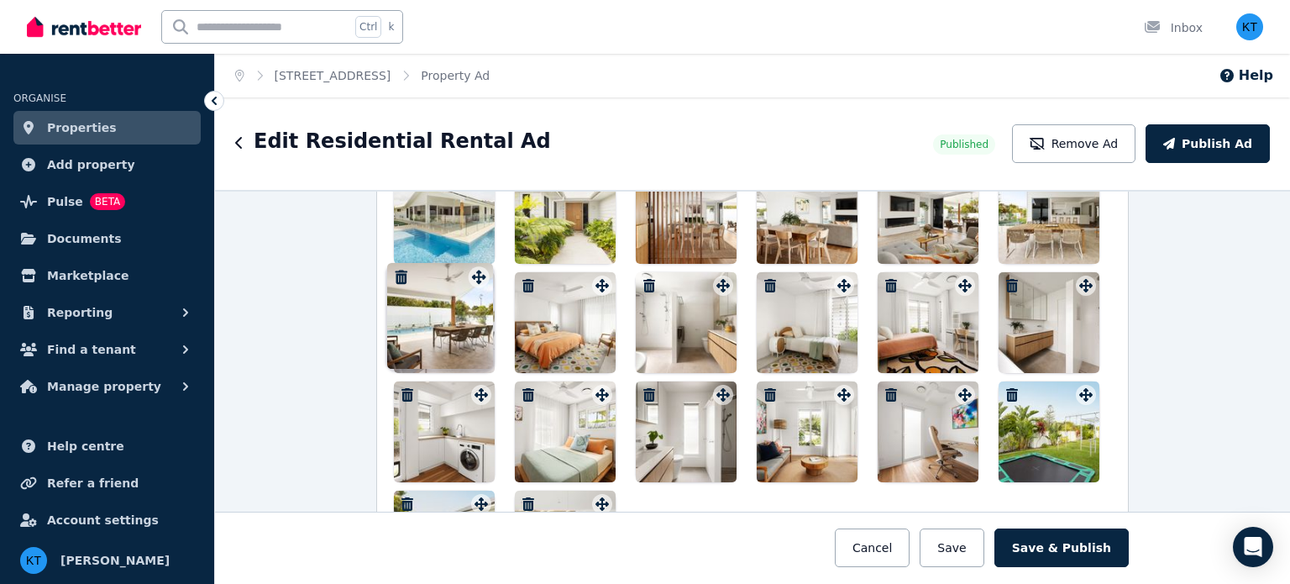
click at [479, 275] on div at bounding box center [481, 285] width 20 height 20
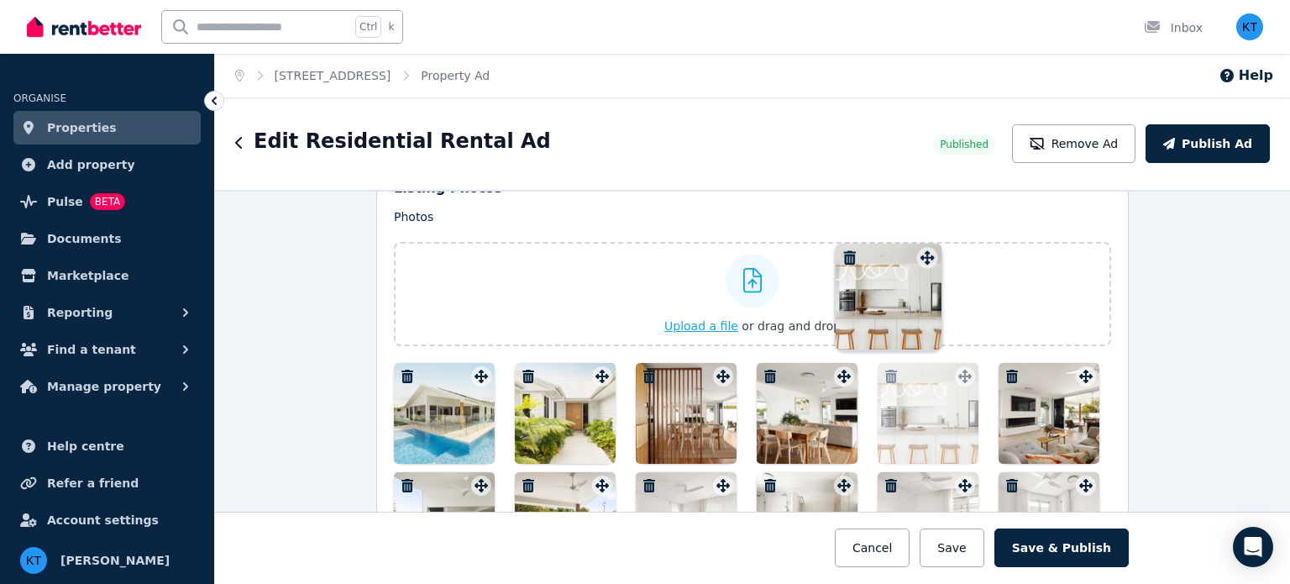
scroll to position [2016, 0]
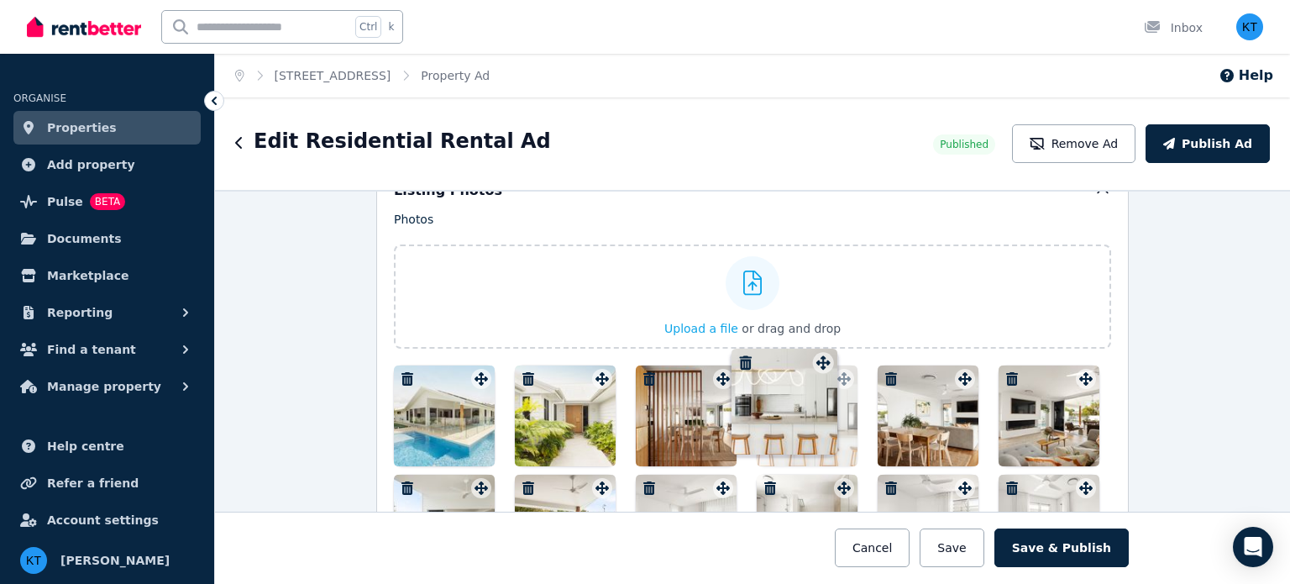
drag, startPoint x: 598, startPoint y: 493, endPoint x: 824, endPoint y: 346, distance: 269.5
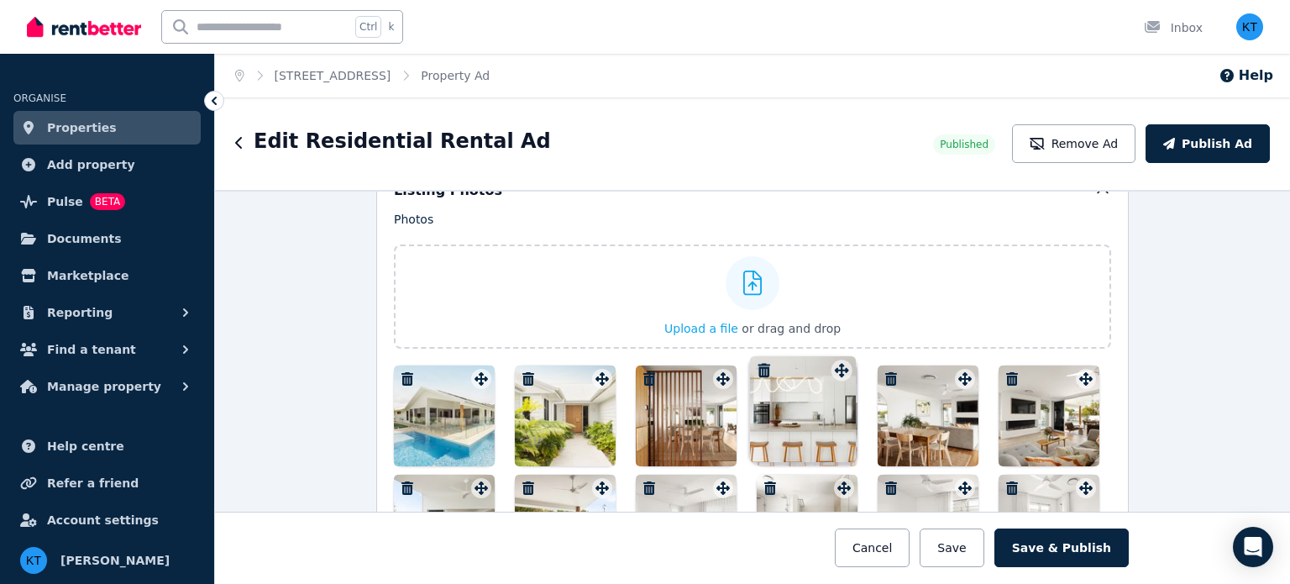
click at [824, 346] on div "Photos Upload a file or drag and drop To pick up a draggable item, press the sp…" at bounding box center [752, 502] width 717 height 583
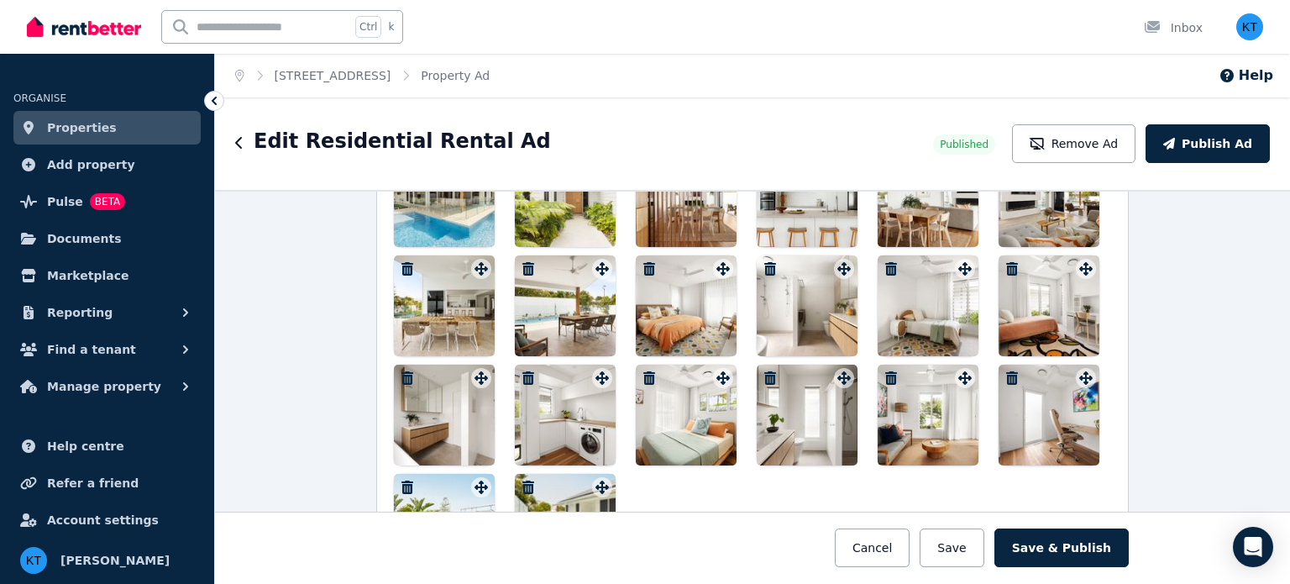
scroll to position [2184, 0]
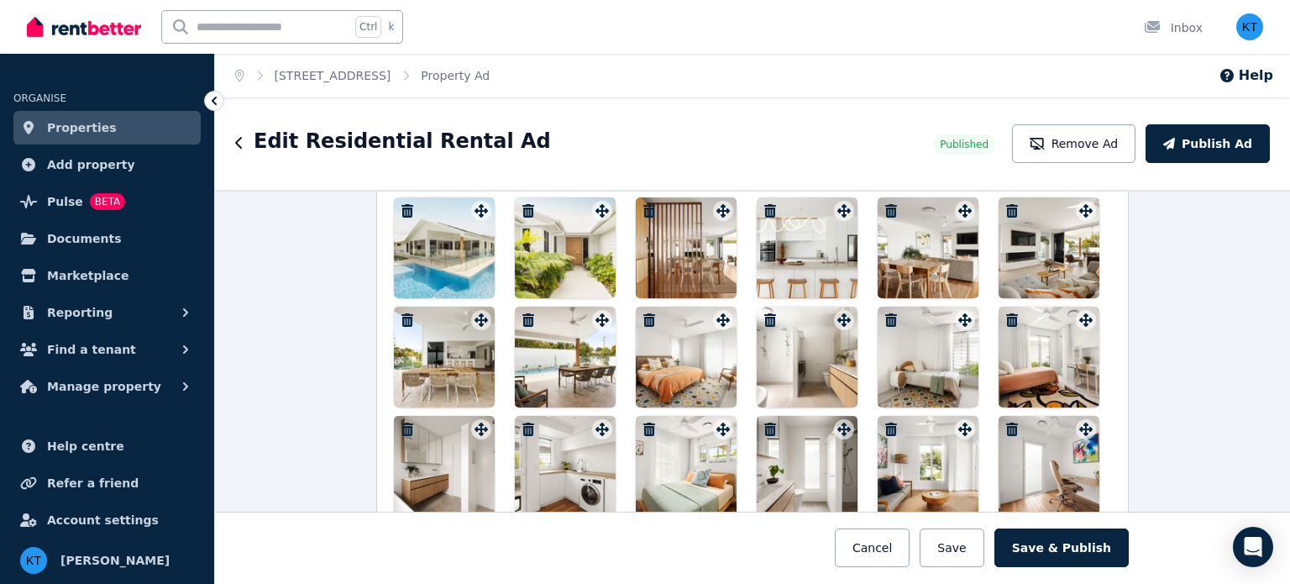
drag, startPoint x: 560, startPoint y: 453, endPoint x: 590, endPoint y: 421, distance: 44.6
click at [589, 421] on div at bounding box center [565, 466] width 101 height 101
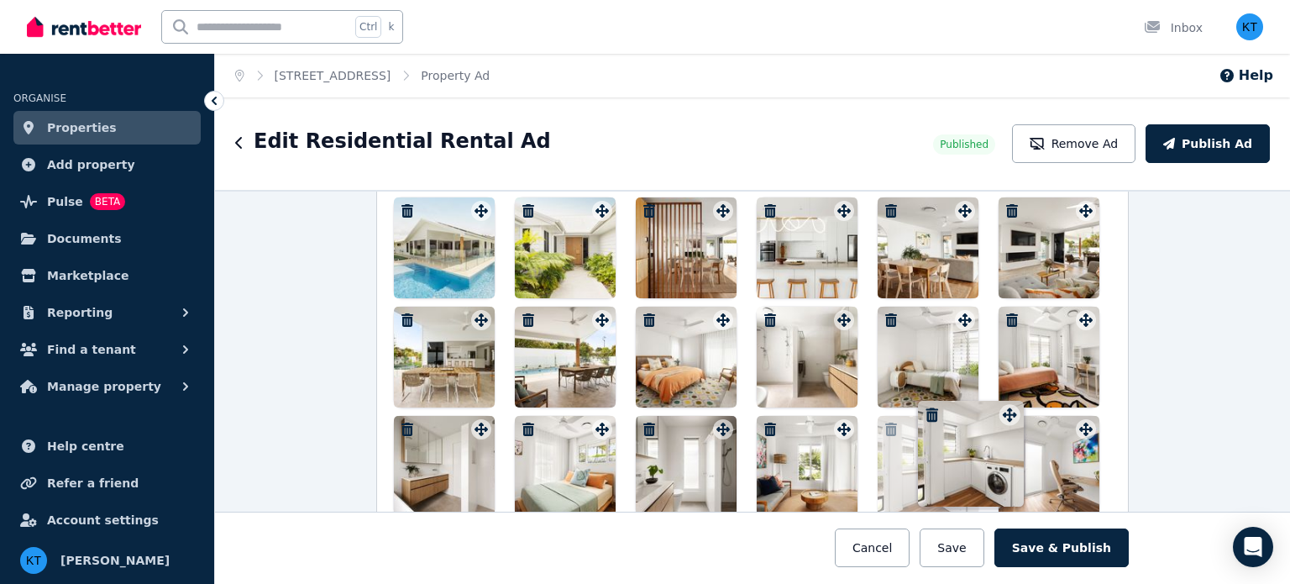
drag, startPoint x: 598, startPoint y: 422, endPoint x: 1010, endPoint y: 402, distance: 412.8
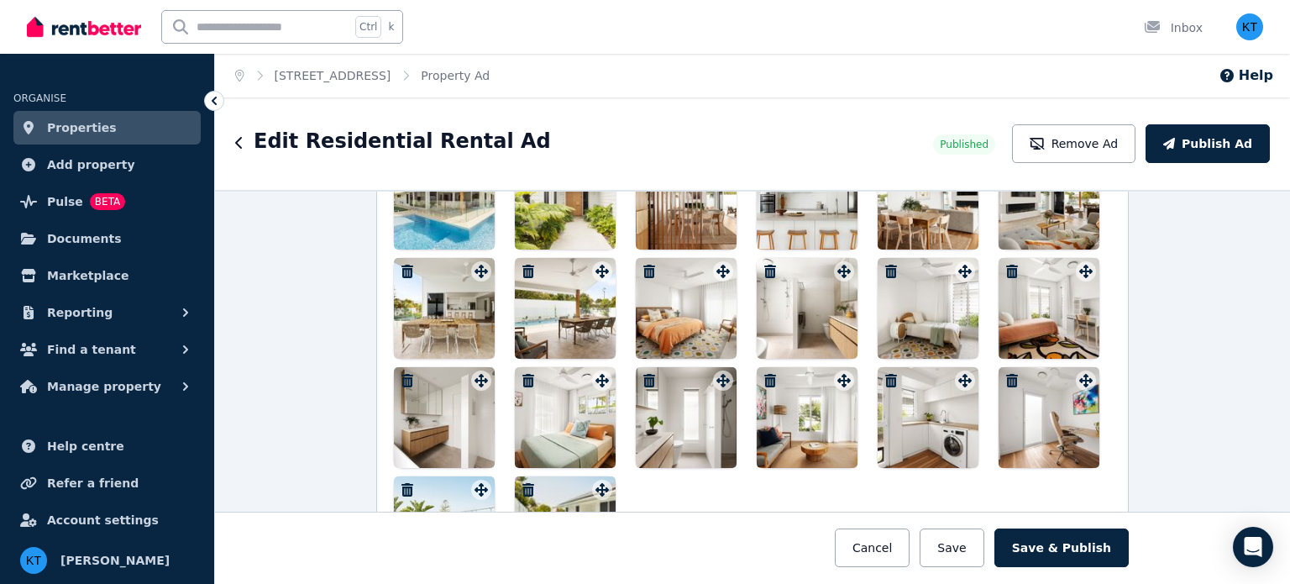
scroll to position [2268, 0]
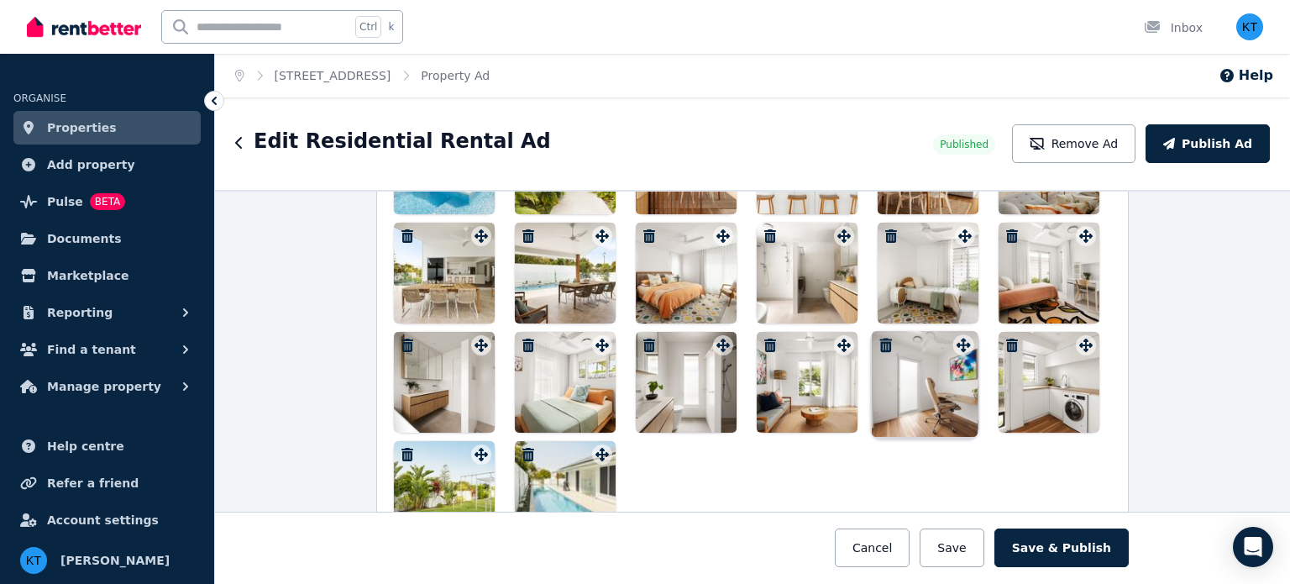
drag, startPoint x: 1081, startPoint y: 330, endPoint x: 963, endPoint y: 324, distance: 118.5
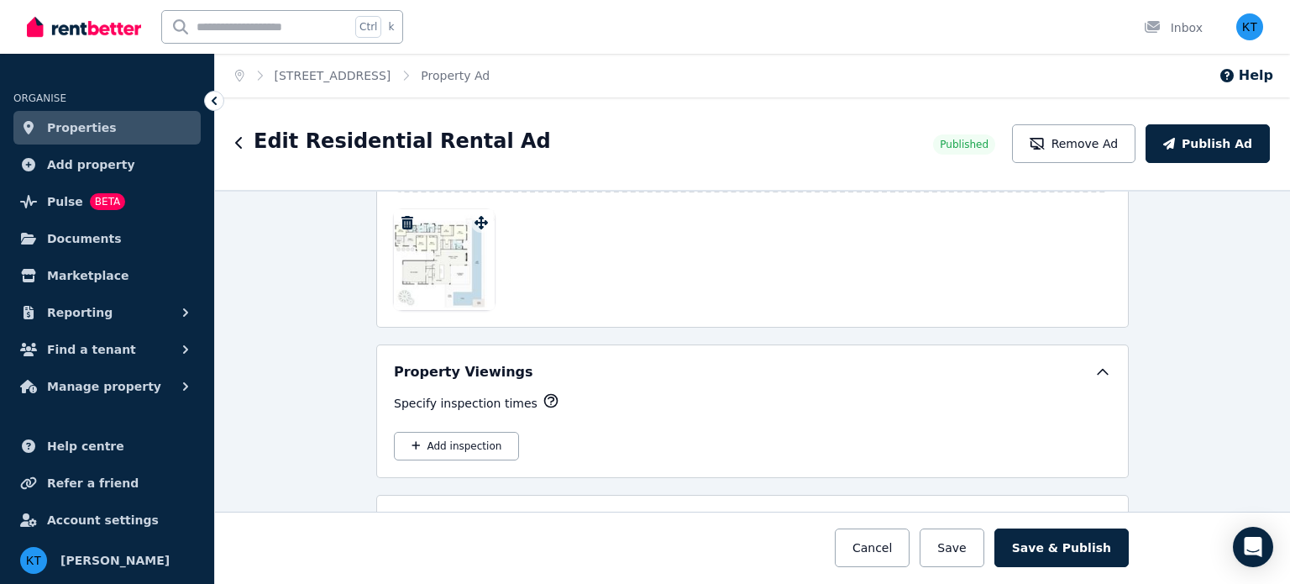
scroll to position [2940, 0]
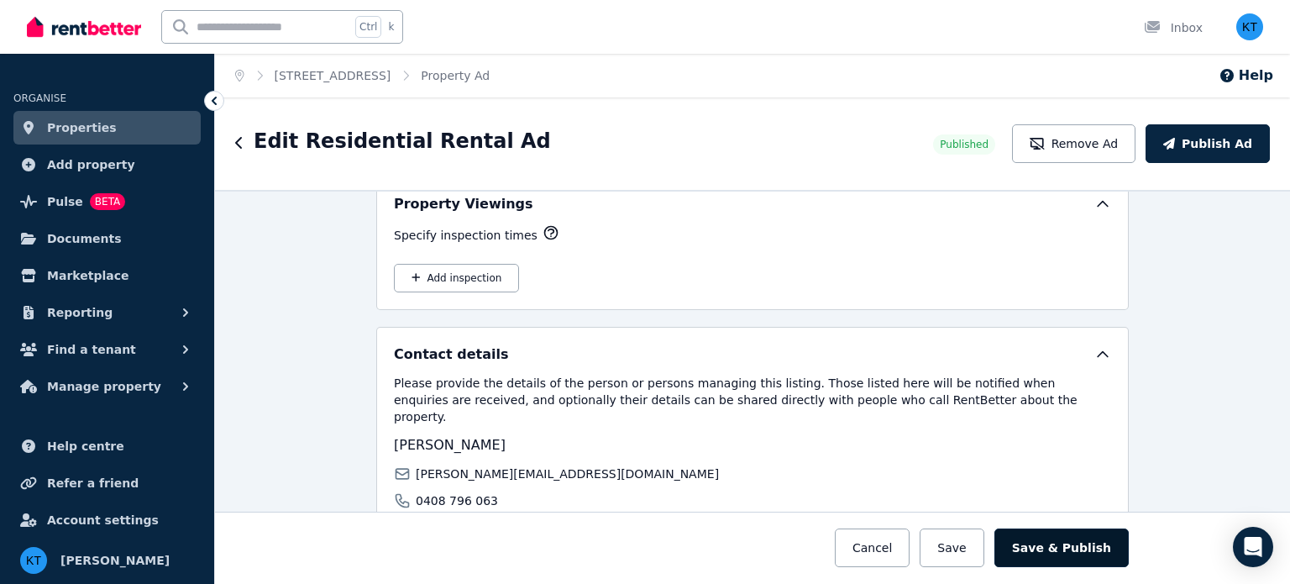
click at [1048, 550] on button "Save & Publish" at bounding box center [1061, 547] width 134 height 39
